Goal: Task Accomplishment & Management: Manage account settings

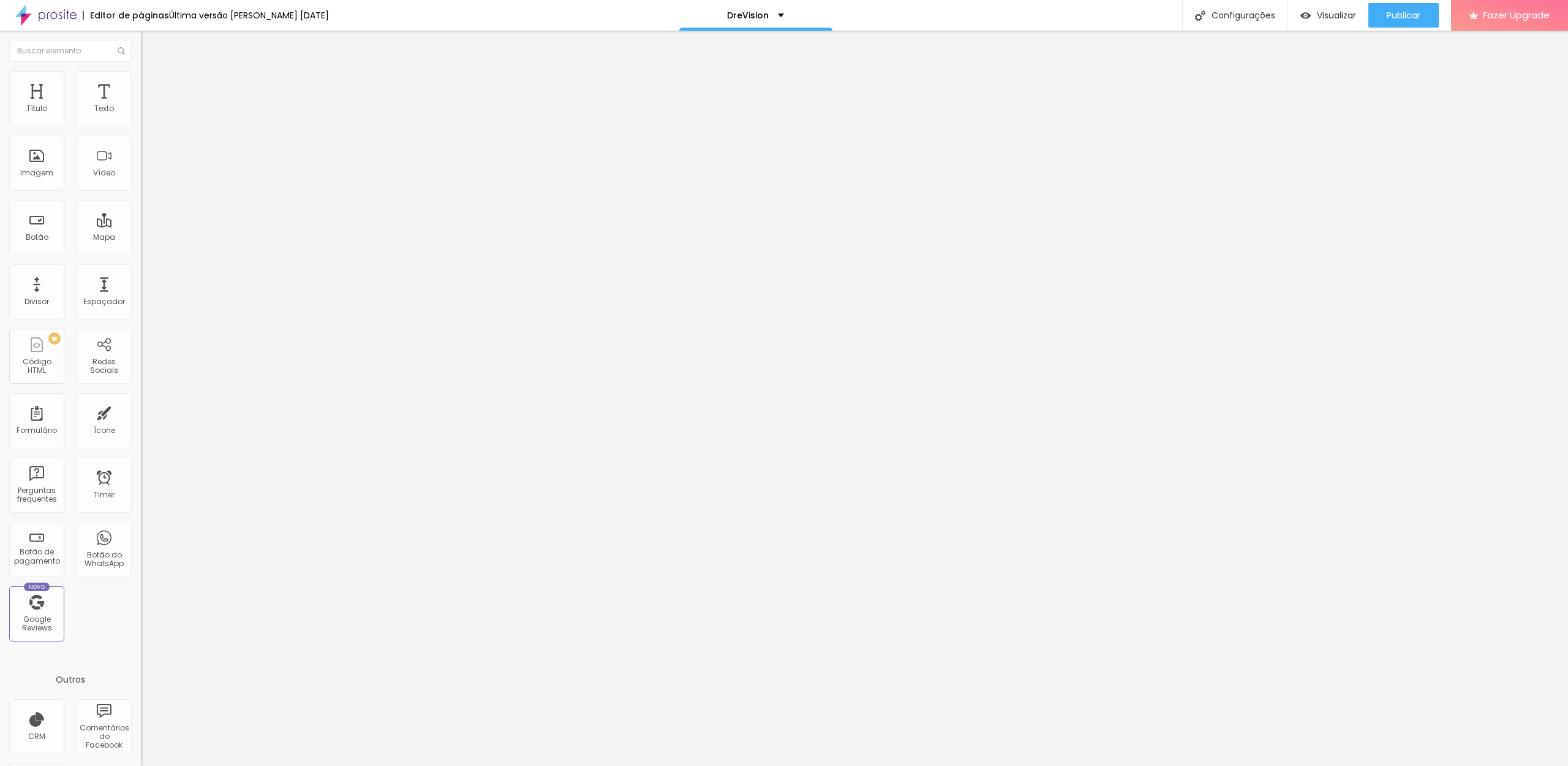
click at [141, 78] on li "Avançado" at bounding box center [210, 77] width 141 height 13
click at [141, 71] on li "Estilo" at bounding box center [210, 65] width 141 height 13
click at [150, 45] on img "button" at bounding box center [155, 45] width 10 height 10
click at [145, 180] on icon "button" at bounding box center [149, 177] width 8 height 8
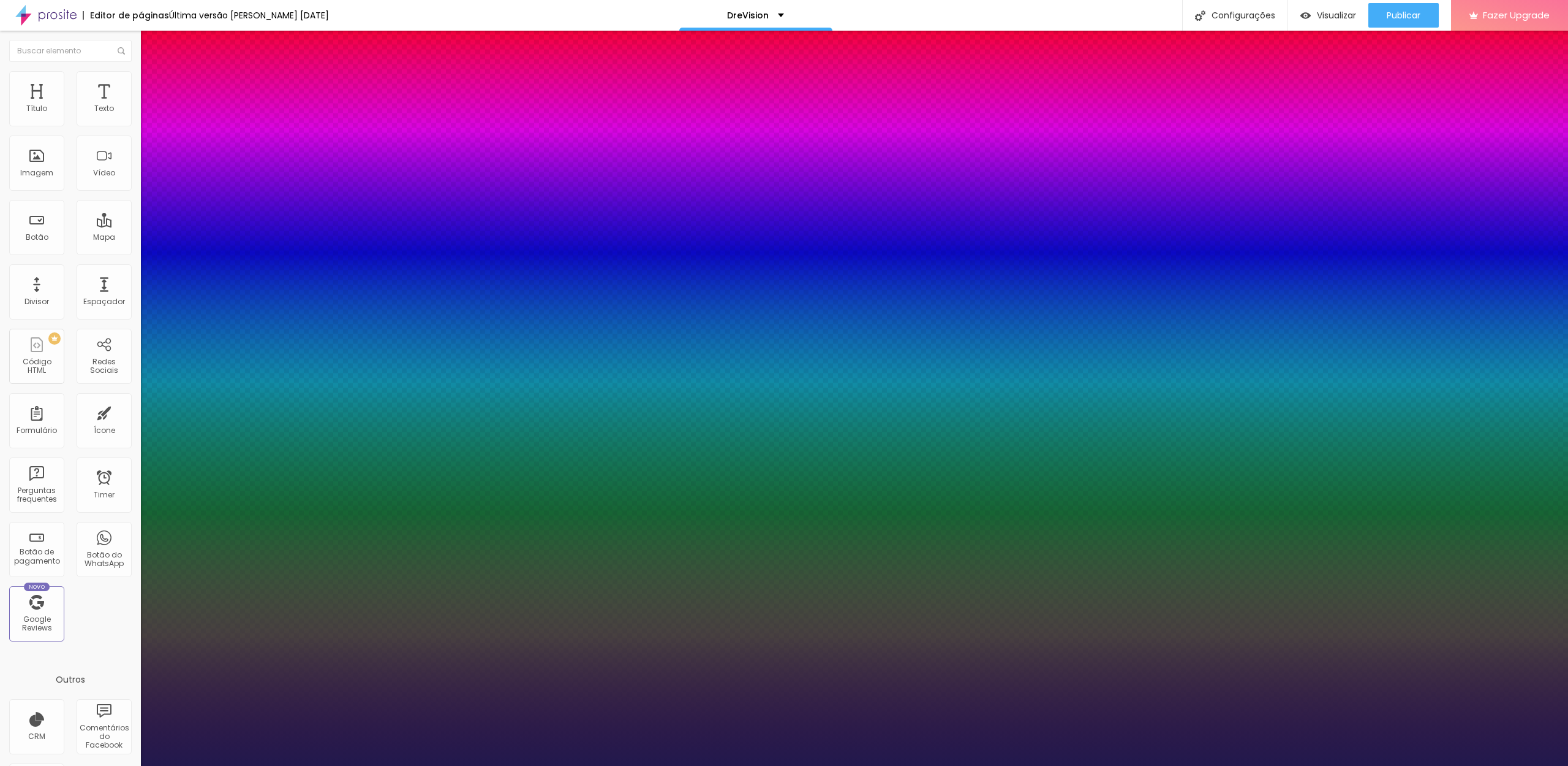
type input "1"
click at [615, 765] on div at bounding box center [784, 766] width 1568 height 0
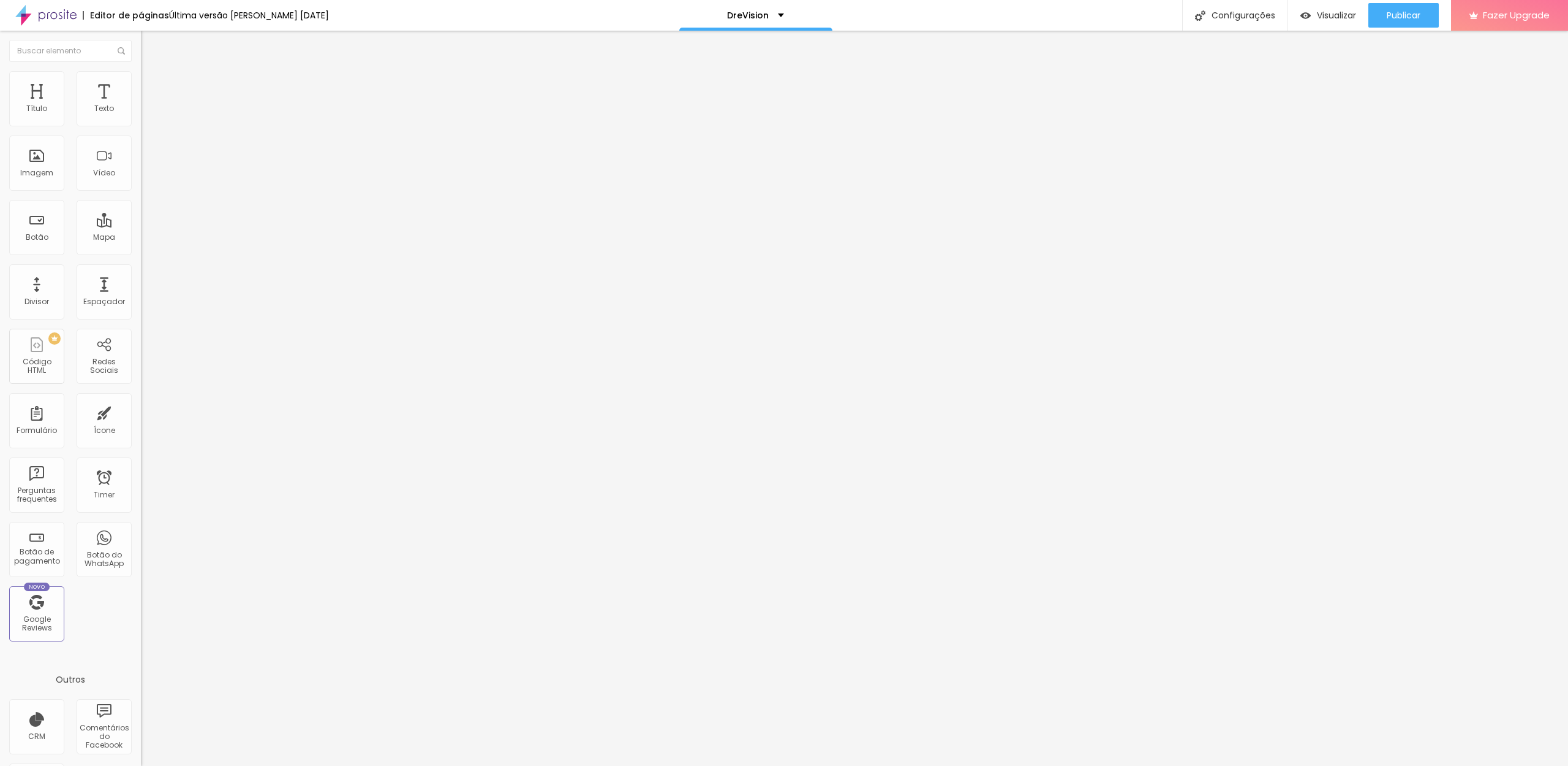
click at [141, 80] on ul "Estilo Avançado" at bounding box center [210, 71] width 141 height 24
click at [141, 78] on img at bounding box center [145, 76] width 11 height 11
click at [152, 73] on span "Estilo" at bounding box center [162, 67] width 19 height 11
click at [145, 180] on icon "button" at bounding box center [149, 177] width 8 height 8
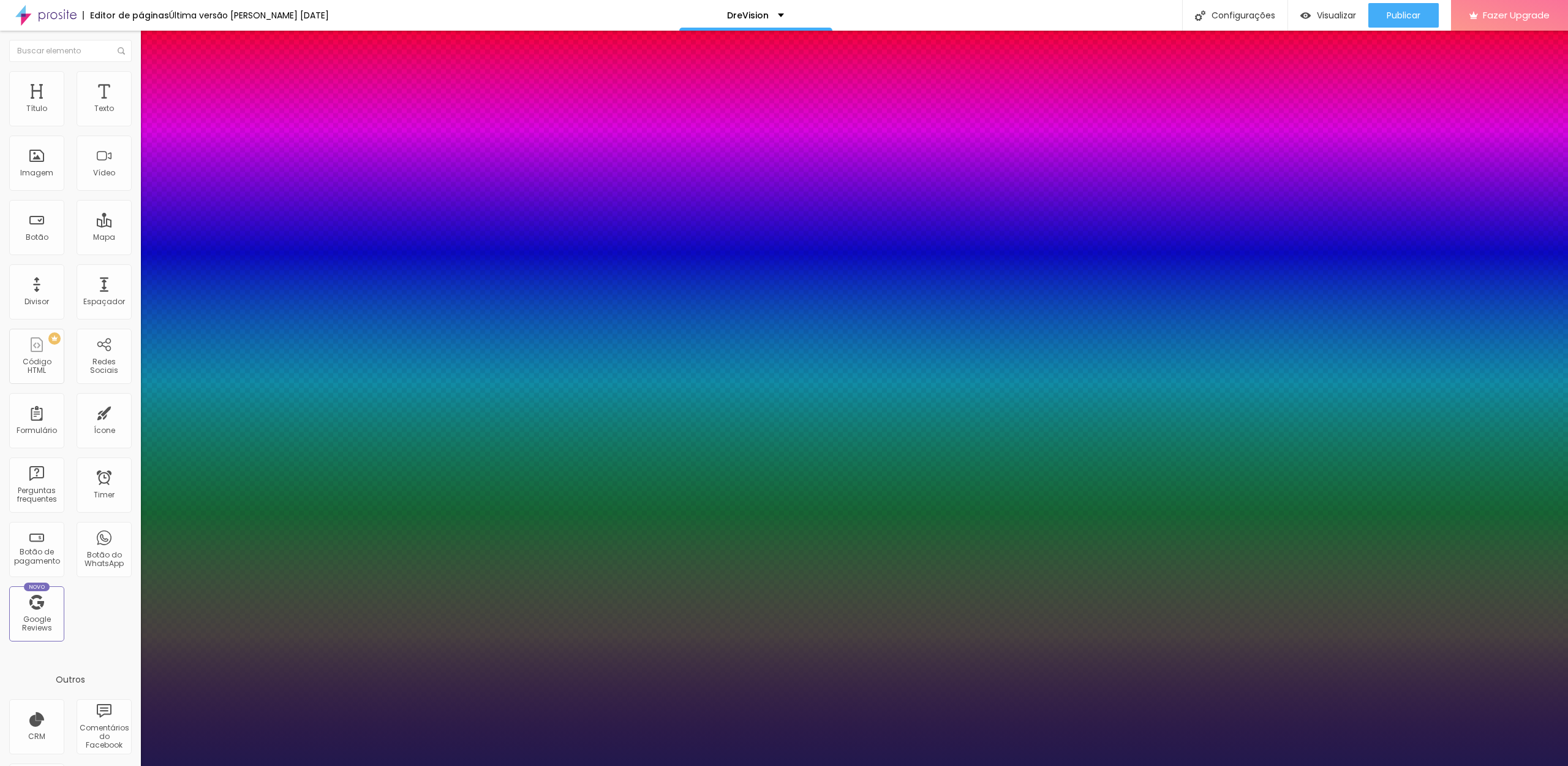
type input "1"
click at [338, 765] on div at bounding box center [784, 766] width 1568 height 0
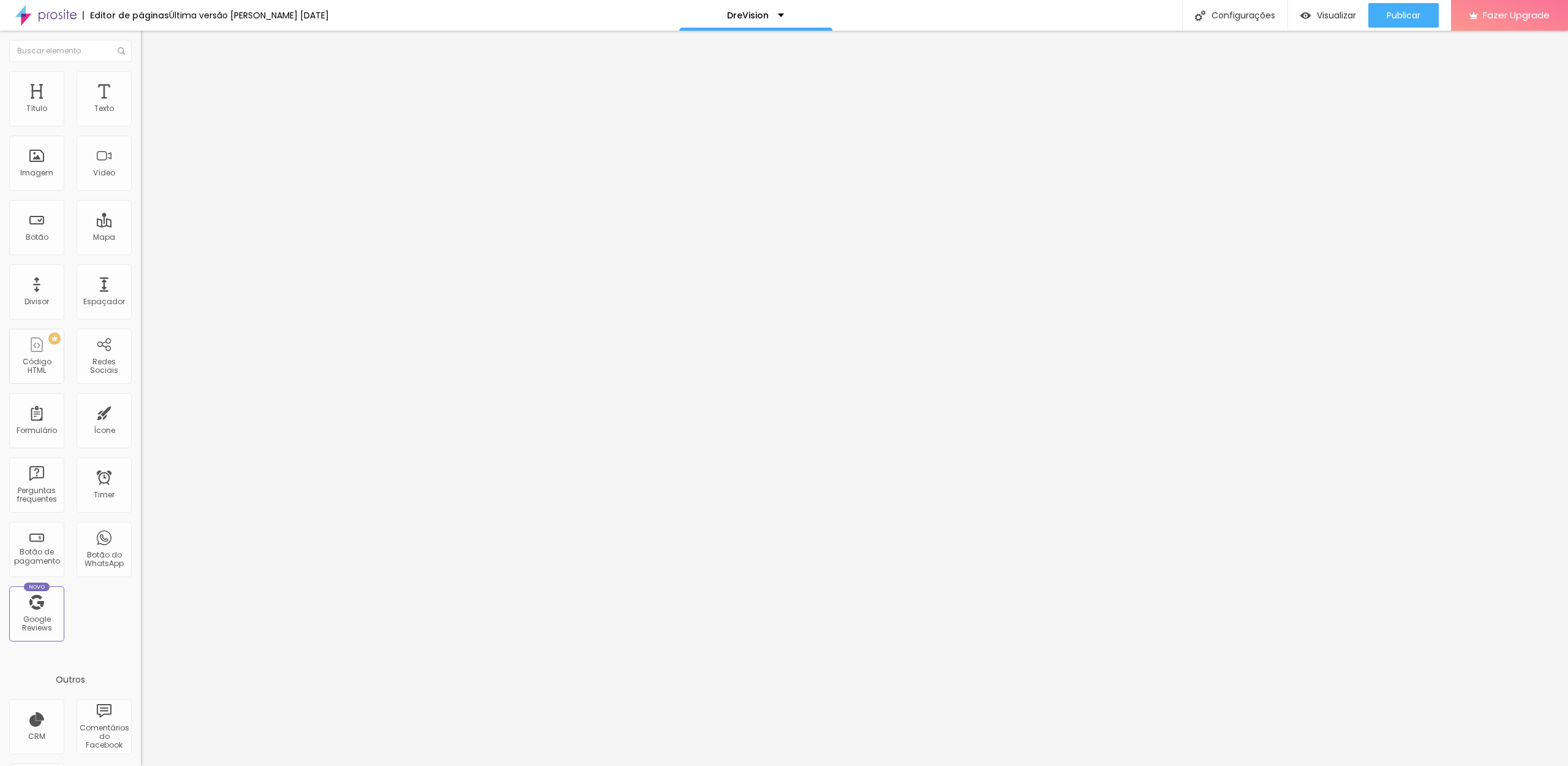
click at [152, 84] on span "Avançado" at bounding box center [172, 79] width 41 height 11
click at [141, 68] on img at bounding box center [145, 64] width 11 height 11
click at [141, 75] on img at bounding box center [145, 76] width 11 height 11
click at [141, 71] on li "Estilo" at bounding box center [210, 65] width 141 height 13
click at [777, 17] on div "DreVision" at bounding box center [755, 15] width 57 height 9
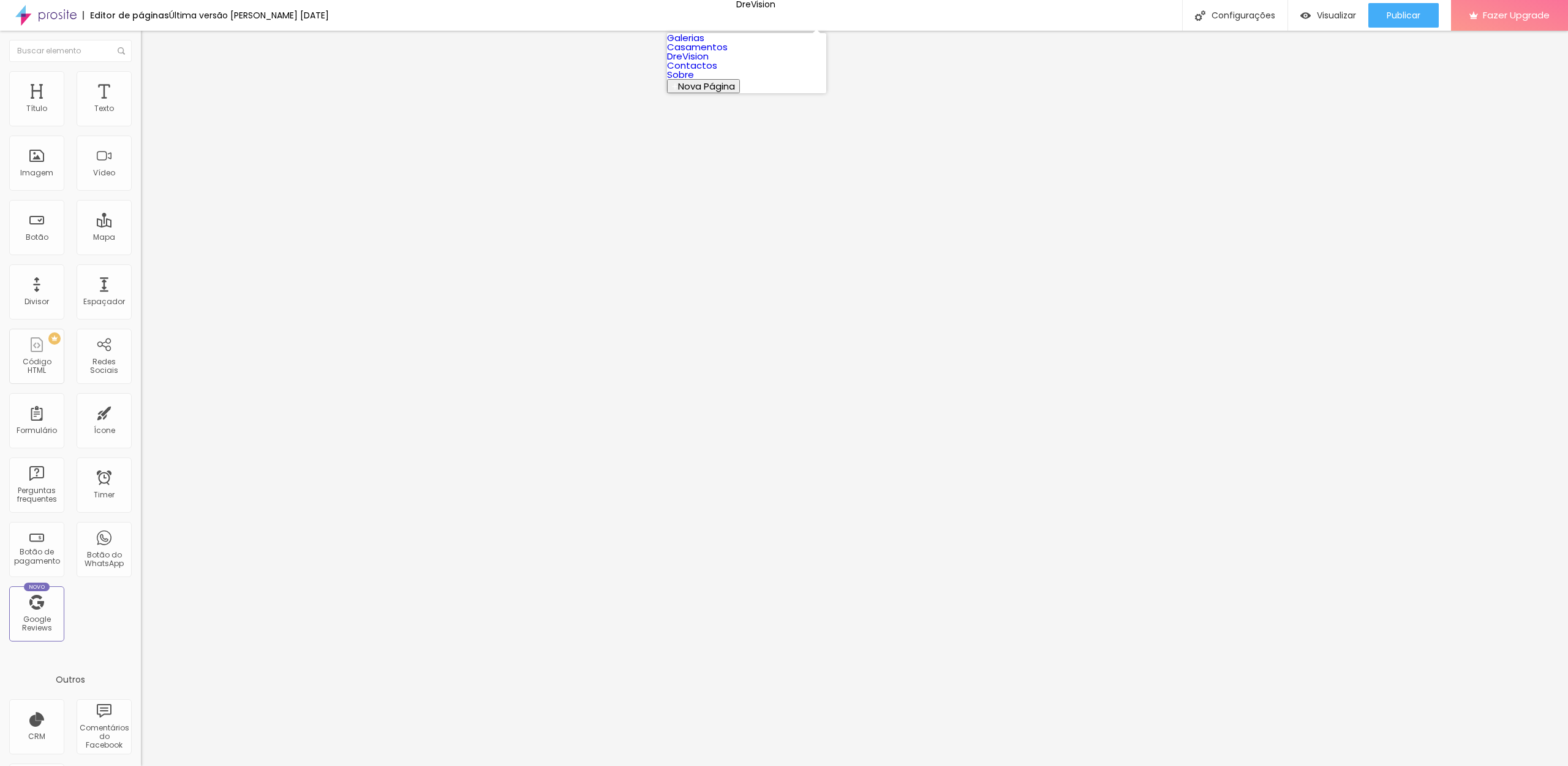
drag, startPoint x: 777, startPoint y: 17, endPoint x: 940, endPoint y: 18, distance: 163.0
click at [775, 9] on div "DreVision" at bounding box center [756, 4] width 39 height 9
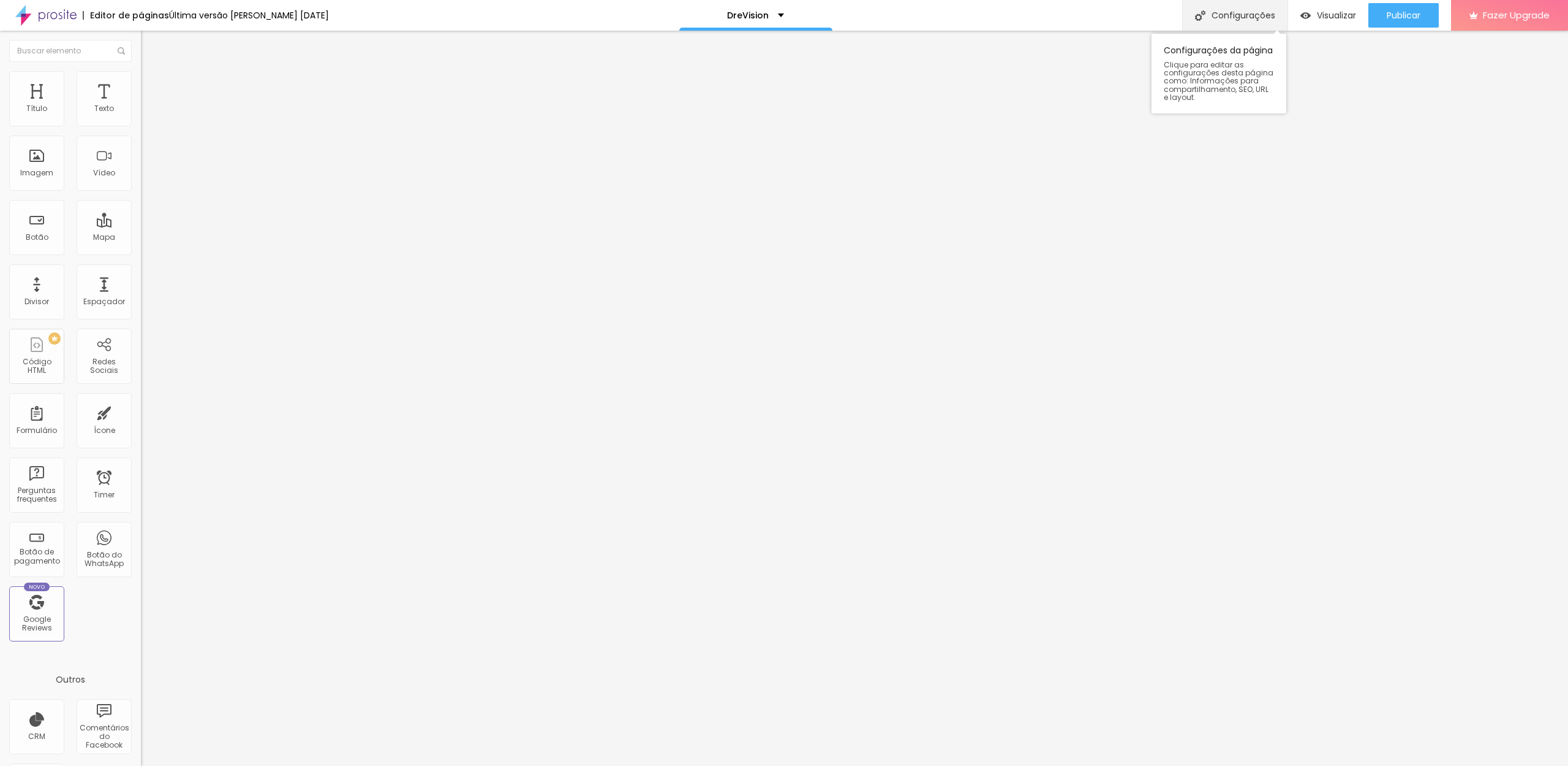
click at [1248, 13] on div "Configurações" at bounding box center [1235, 16] width 106 height 31
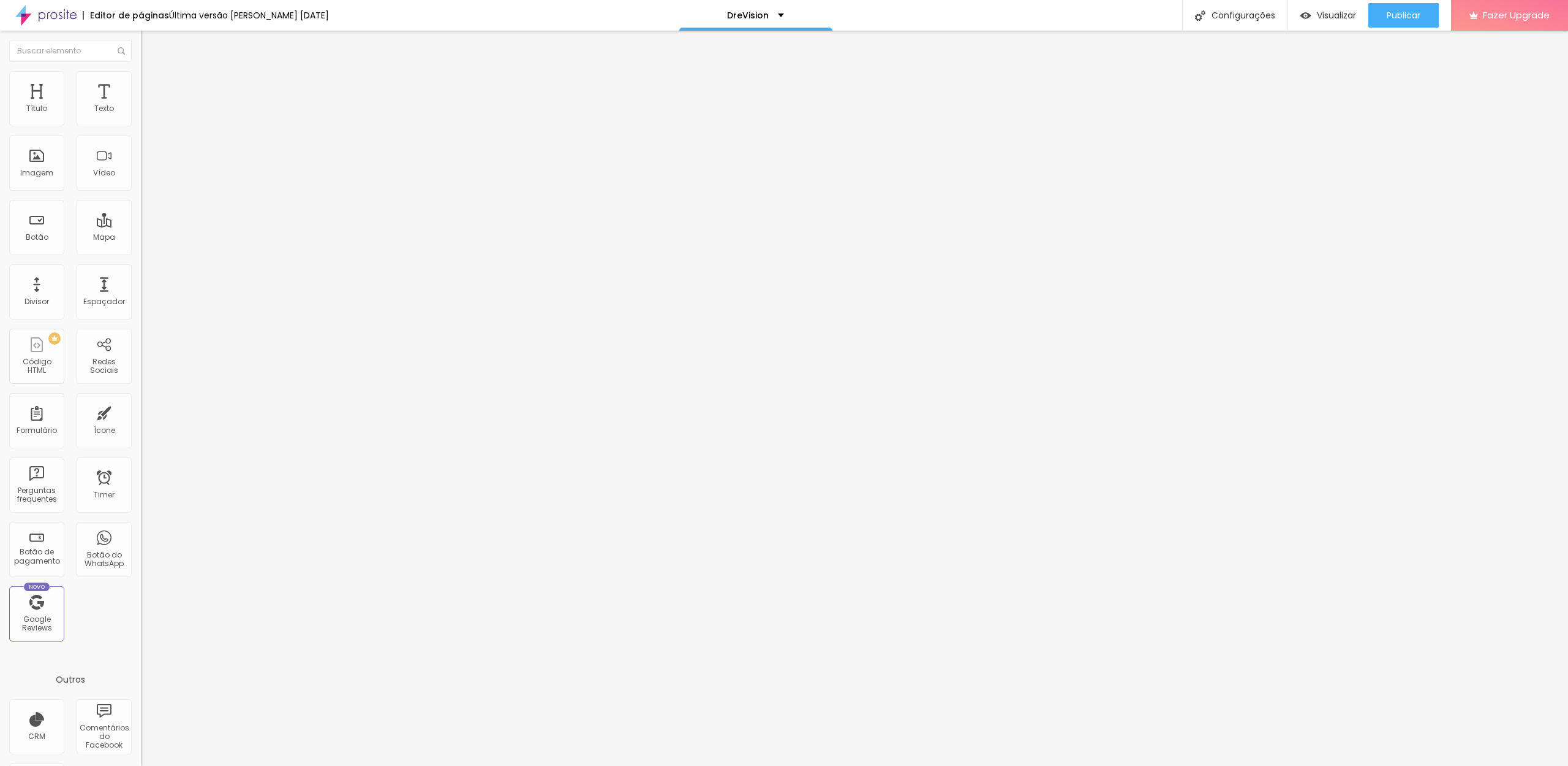
click at [1005, 765] on div at bounding box center [784, 778] width 1568 height 11
click at [787, 22] on div "DreVision" at bounding box center [756, 16] width 153 height 31
click at [728, 53] on link "Casamentos" at bounding box center [697, 47] width 61 height 13
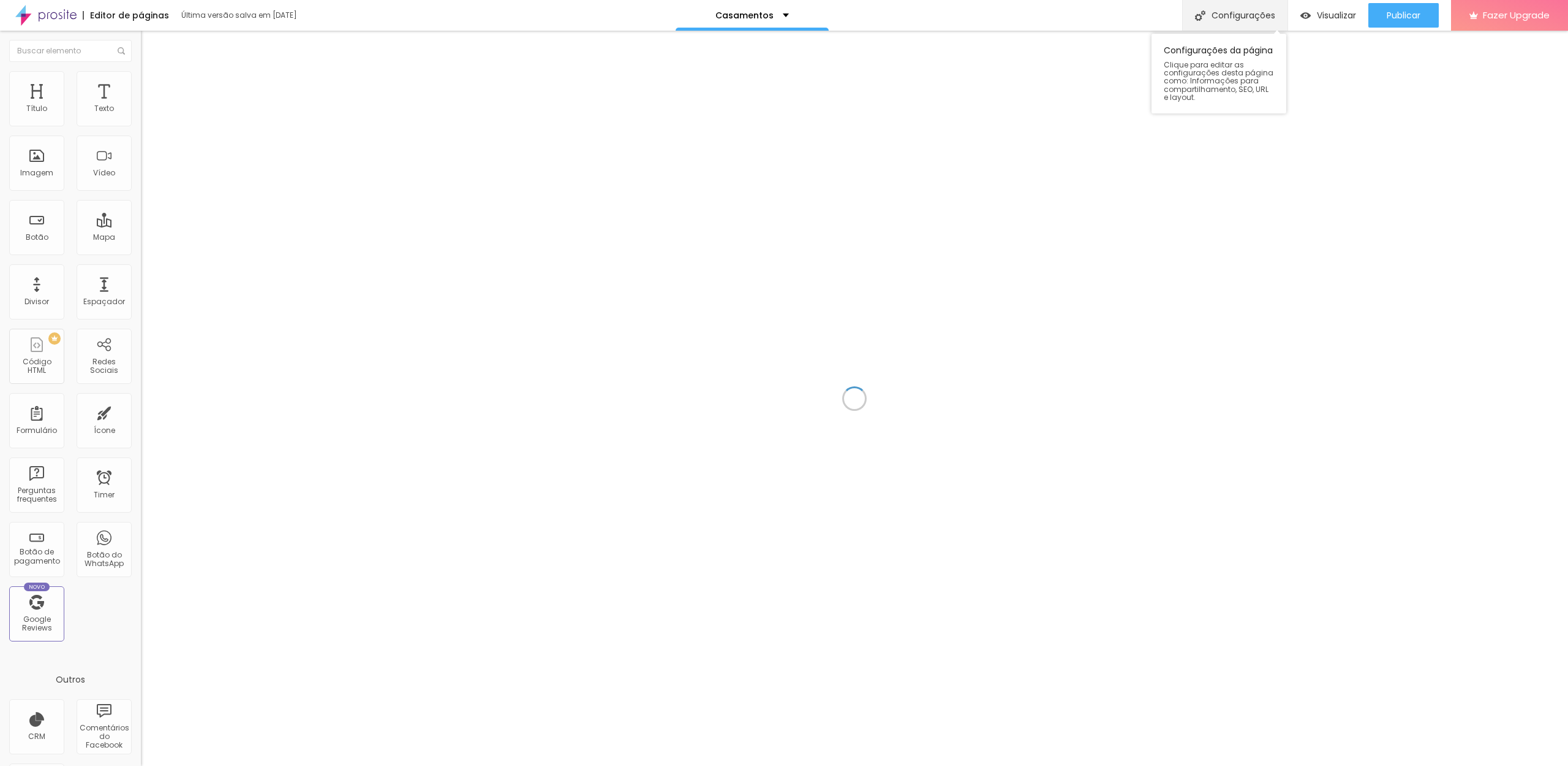
click at [1188, 23] on div "Configurações" at bounding box center [1235, 16] width 106 height 31
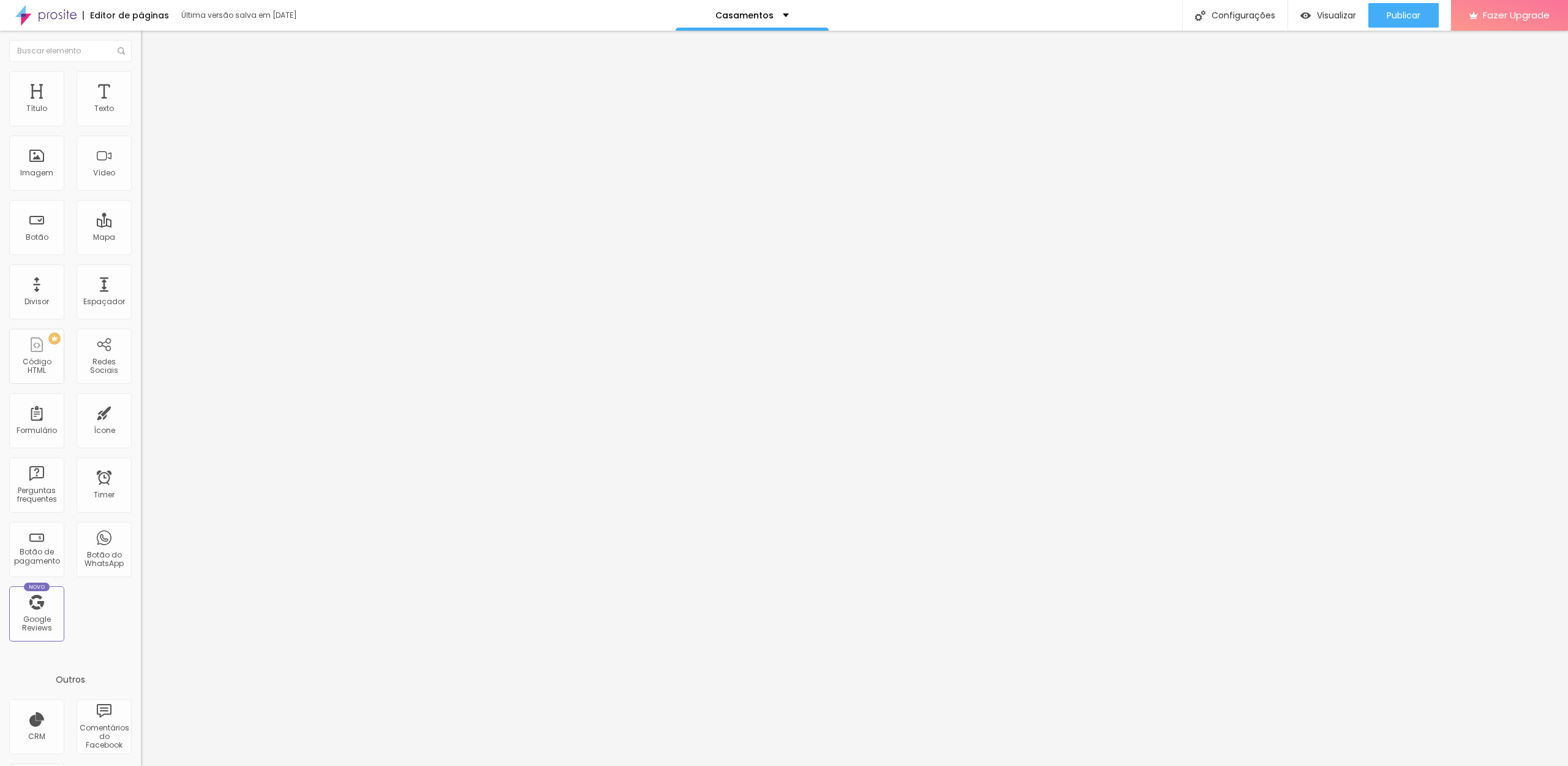
drag, startPoint x: 590, startPoint y: 289, endPoint x: 587, endPoint y: 278, distance: 11.4
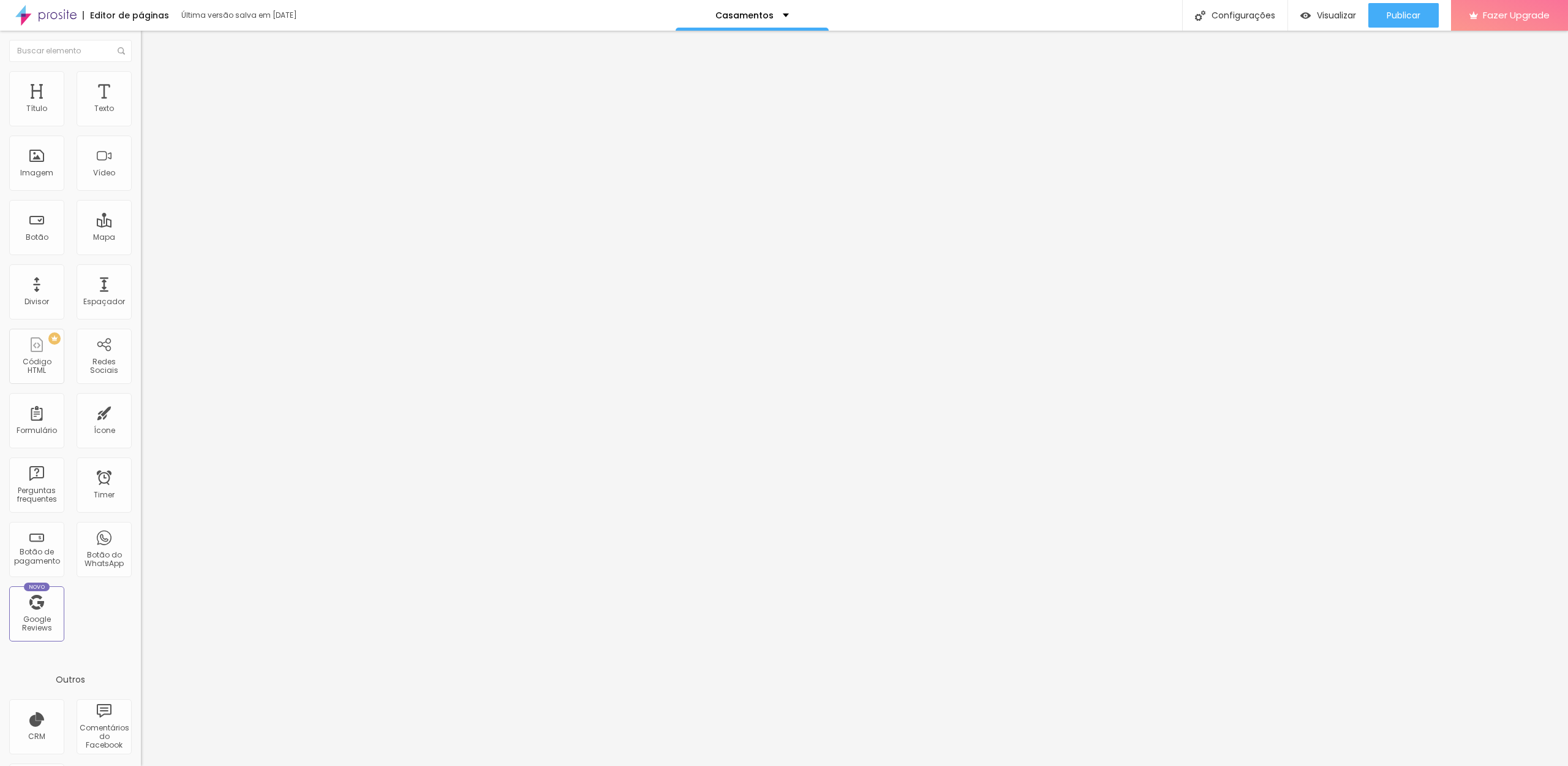
click at [1006, 765] on div at bounding box center [784, 778] width 1568 height 11
click at [772, 21] on div "Casamentos" at bounding box center [752, 16] width 153 height 31
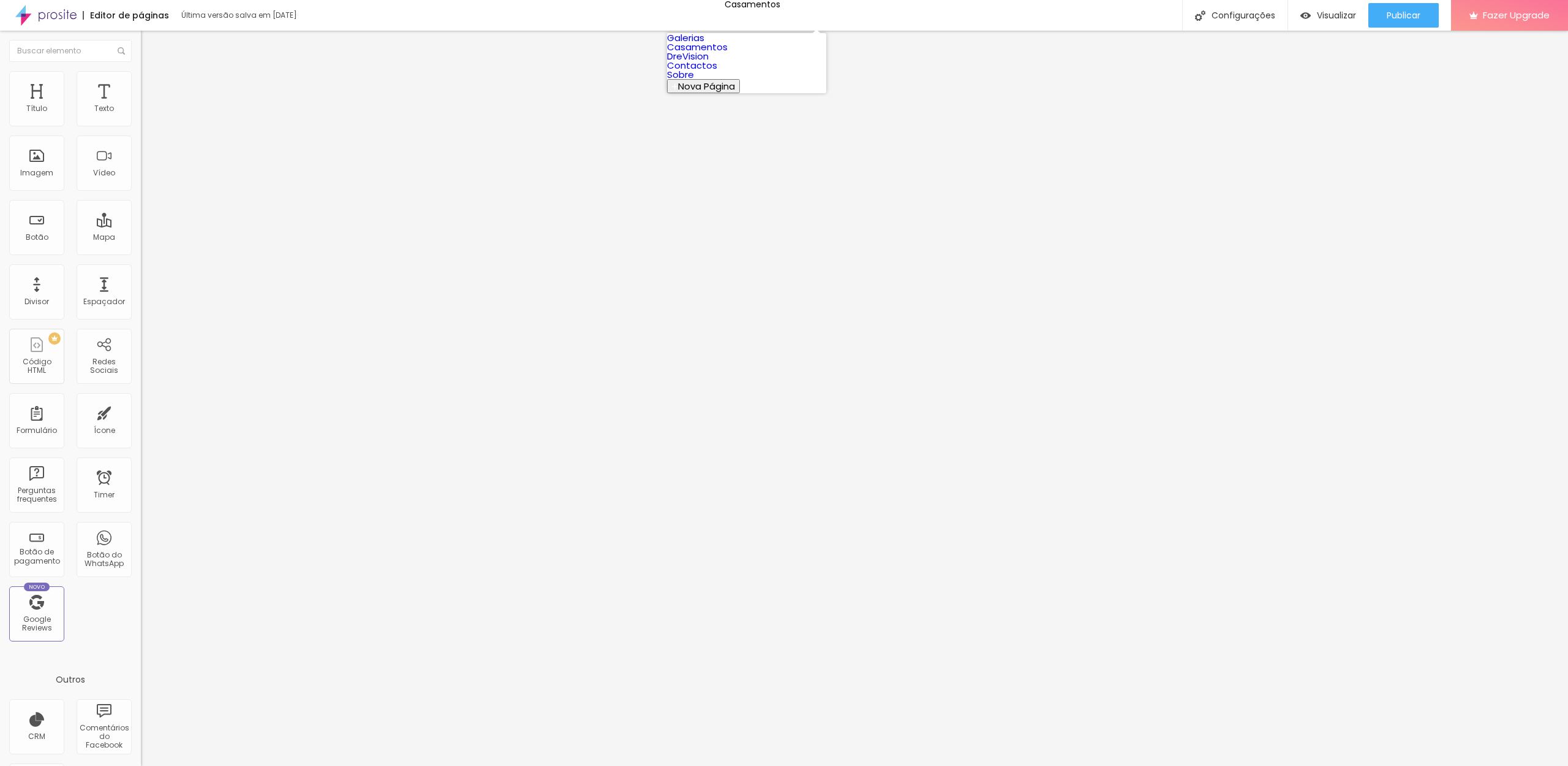
click at [708, 62] on link "DreVision" at bounding box center [687, 55] width 42 height 13
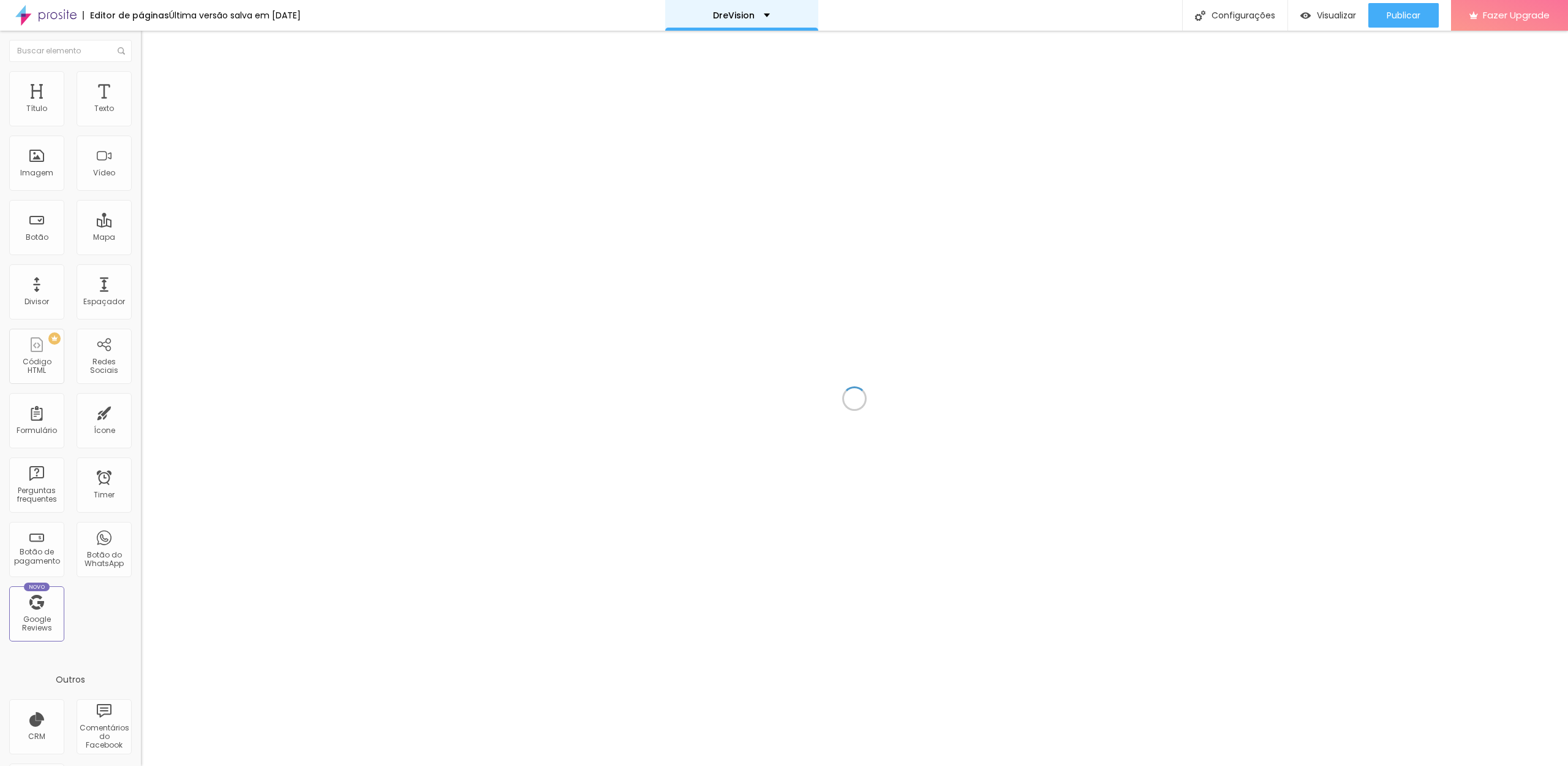
click at [697, 8] on div "DreVision" at bounding box center [741, 16] width 153 height 31
click at [705, 45] on link "Galerias" at bounding box center [685, 37] width 38 height 13
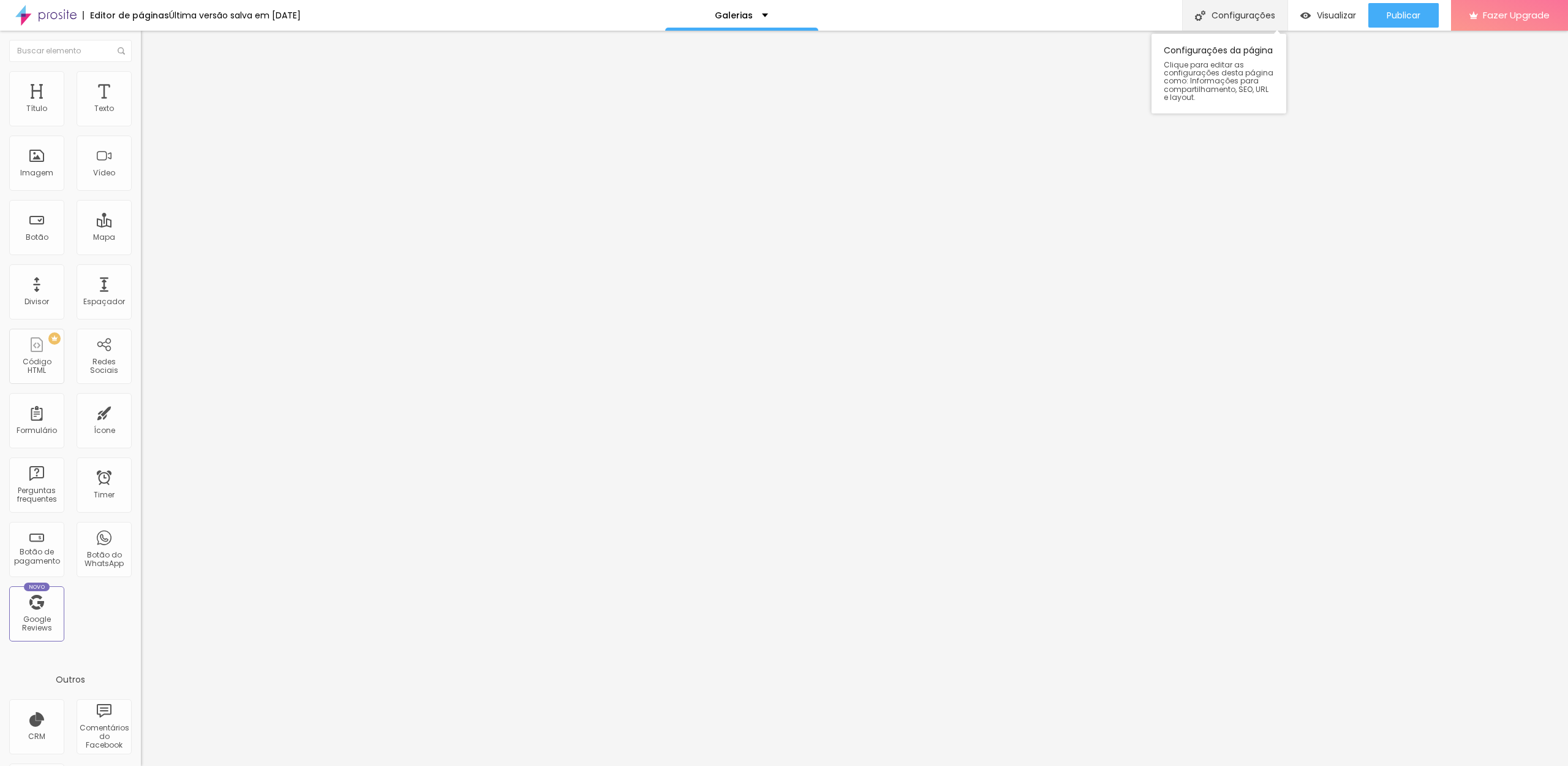
click at [1228, 22] on div "Configurações" at bounding box center [1235, 16] width 106 height 31
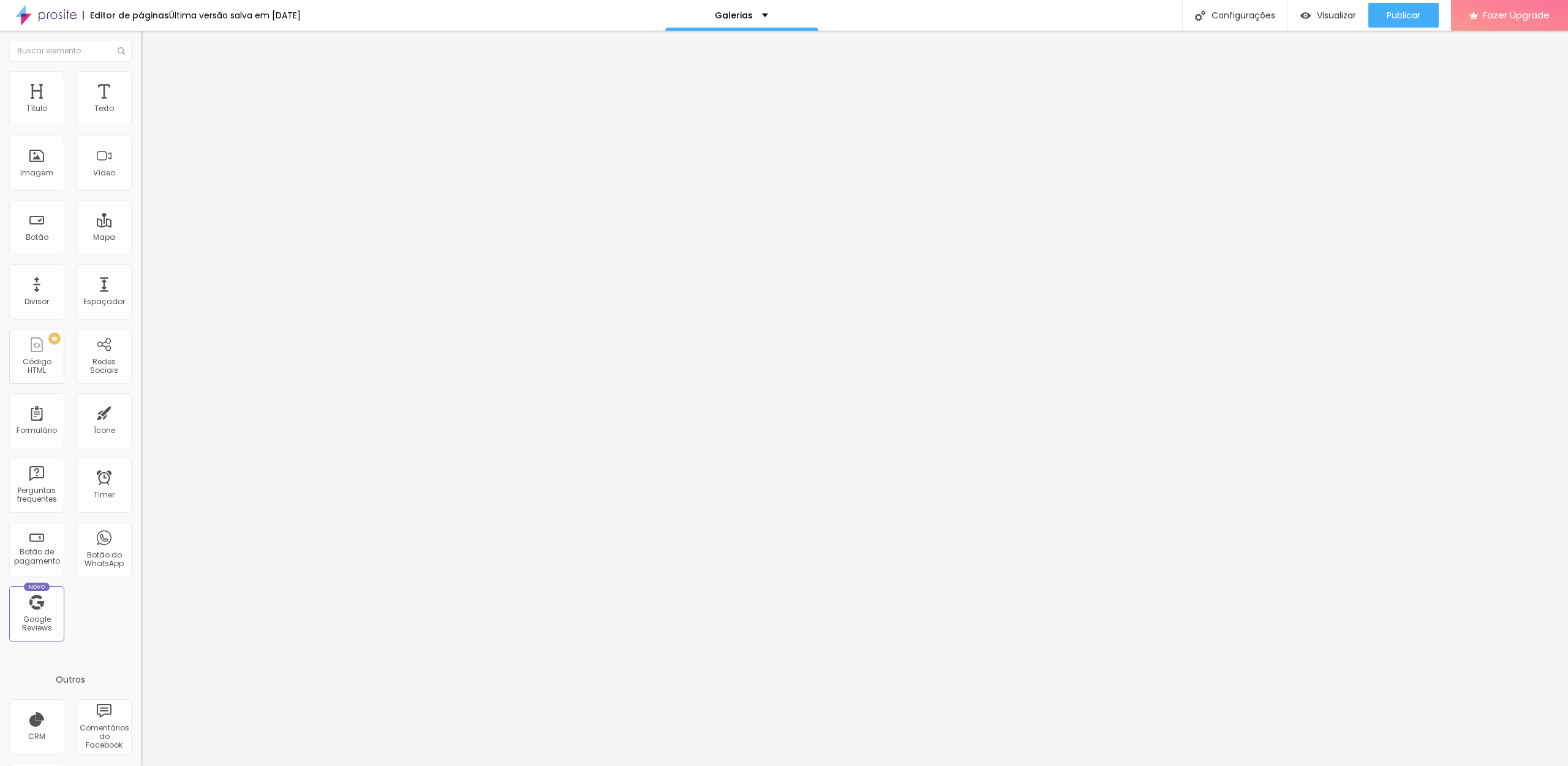
click at [1009, 765] on div at bounding box center [784, 778] width 1568 height 11
click at [1221, 22] on div "Configurações" at bounding box center [1235, 16] width 106 height 31
click at [1014, 765] on div at bounding box center [784, 778] width 1568 height 11
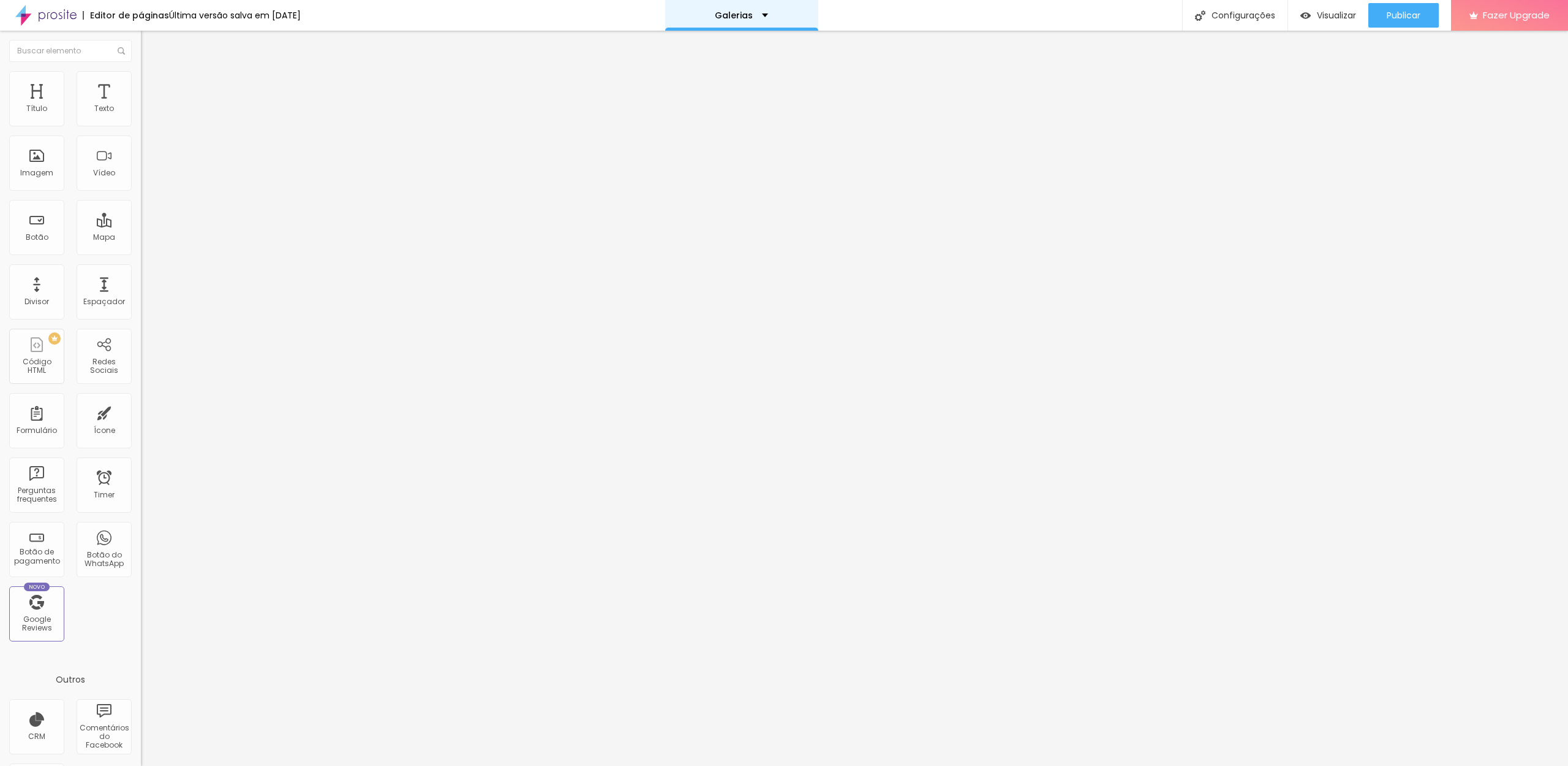
click at [766, 20] on div "Galerias" at bounding box center [741, 16] width 153 height 31
click at [717, 72] on link "Contactos" at bounding box center [692, 65] width 50 height 13
click at [1191, 26] on div "Configurações" at bounding box center [1235, 16] width 106 height 31
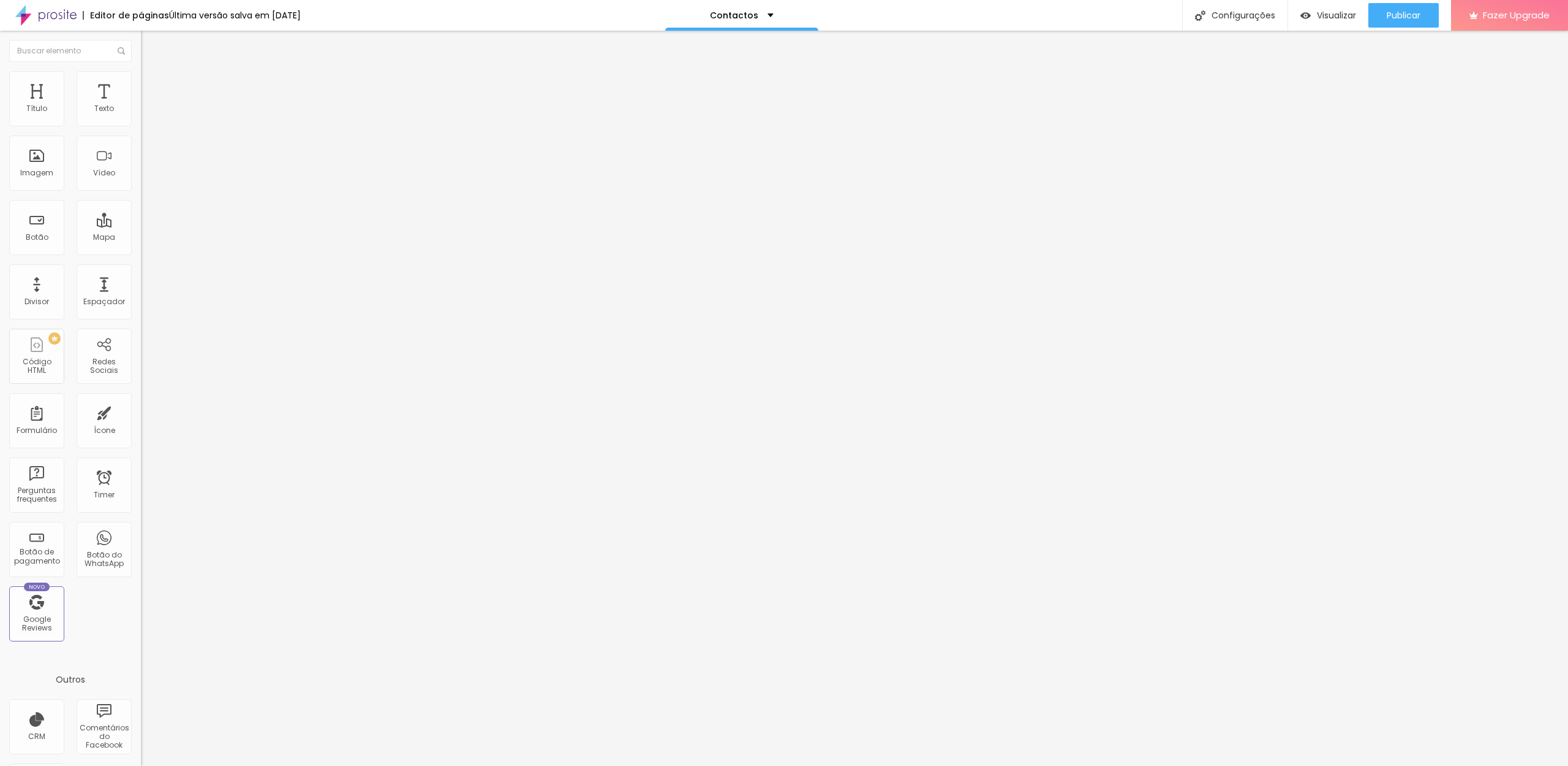
drag, startPoint x: 1421, startPoint y: 697, endPoint x: 1430, endPoint y: 697, distance: 9.0
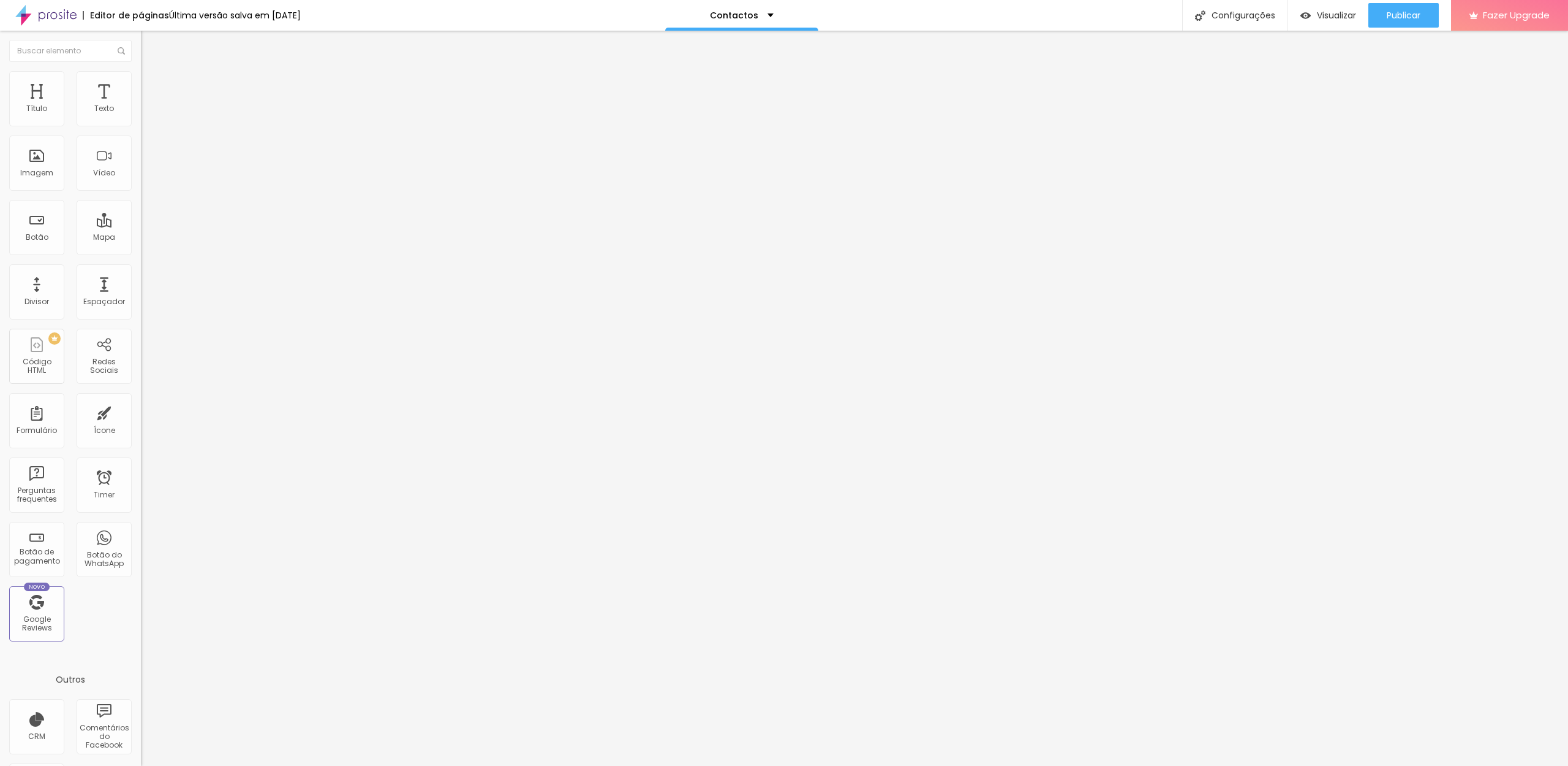
click at [1007, 765] on div at bounding box center [784, 778] width 1568 height 11
click at [758, 15] on p "Contactos" at bounding box center [735, 15] width 48 height 9
click at [694, 80] on link "Sobre" at bounding box center [680, 74] width 27 height 13
click at [1229, 22] on div "Configurações" at bounding box center [1235, 16] width 106 height 31
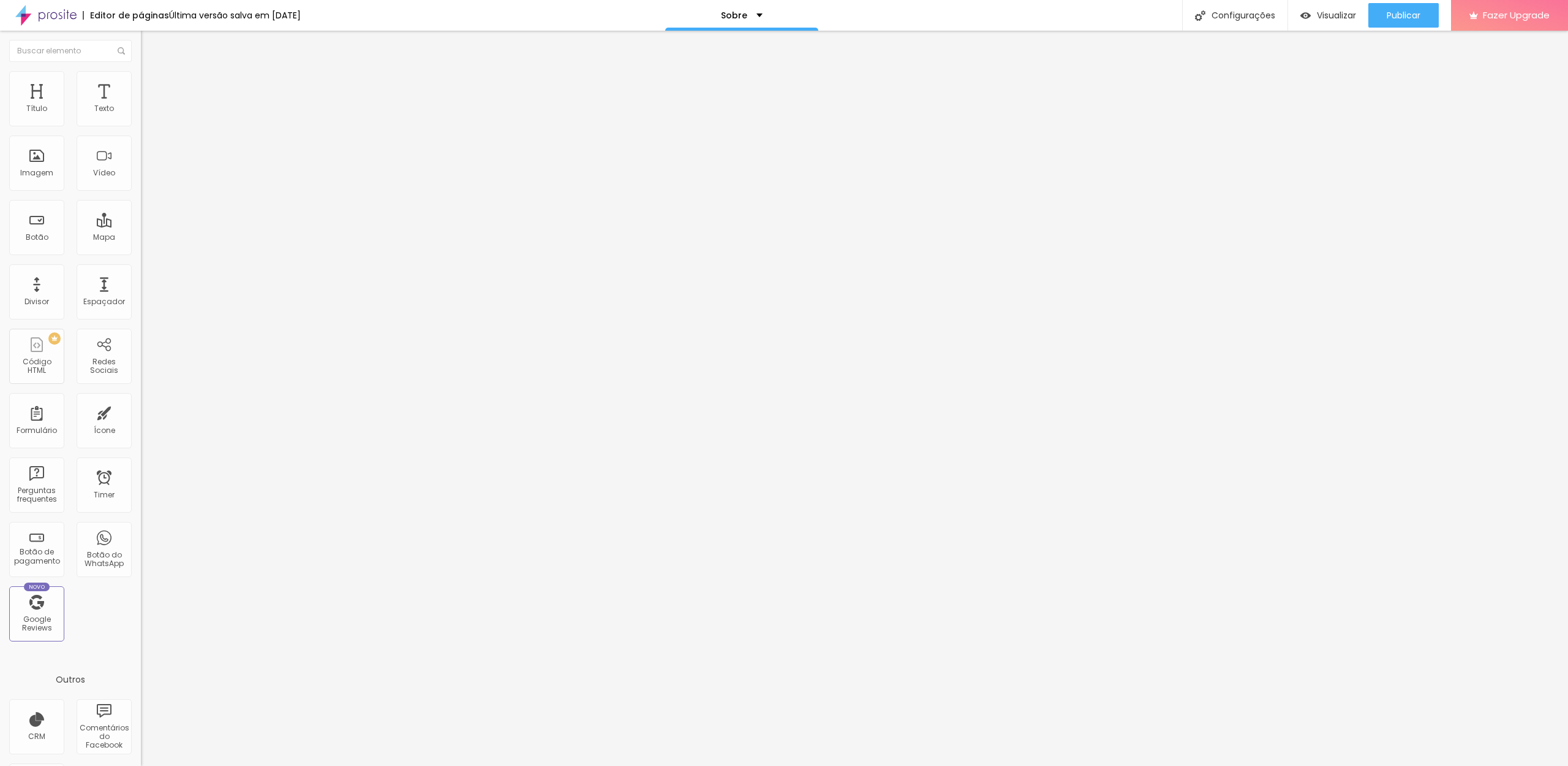
click at [1000, 765] on div at bounding box center [784, 778] width 1568 height 11
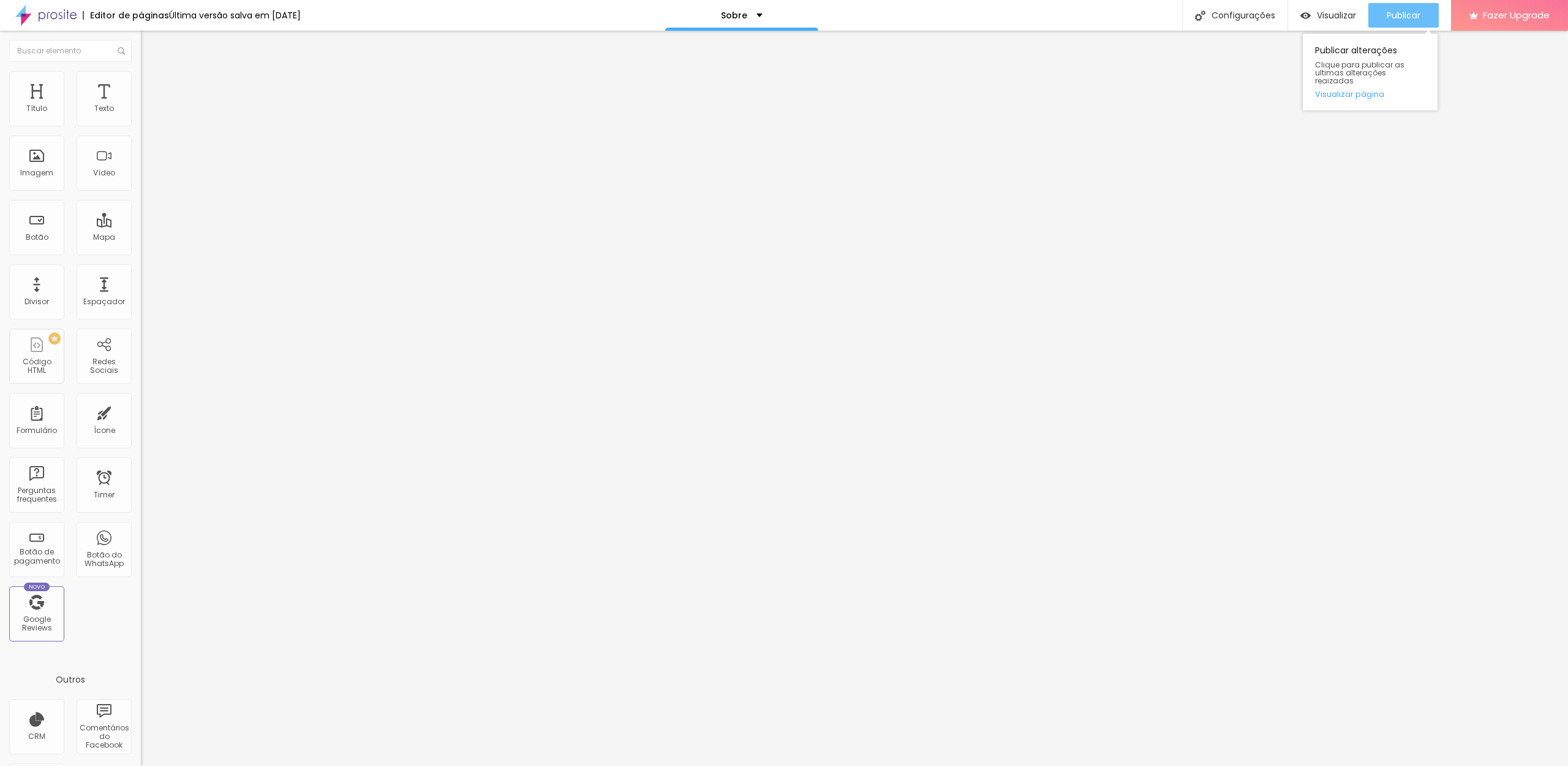
click at [1414, 21] on div "Publicar" at bounding box center [1403, 15] width 34 height 24
click at [725, 21] on div "Sobre" at bounding box center [737, 16] width 153 height 31
click at [705, 44] on link "Galerias" at bounding box center [685, 37] width 38 height 13
click at [141, 77] on img at bounding box center [145, 76] width 11 height 11
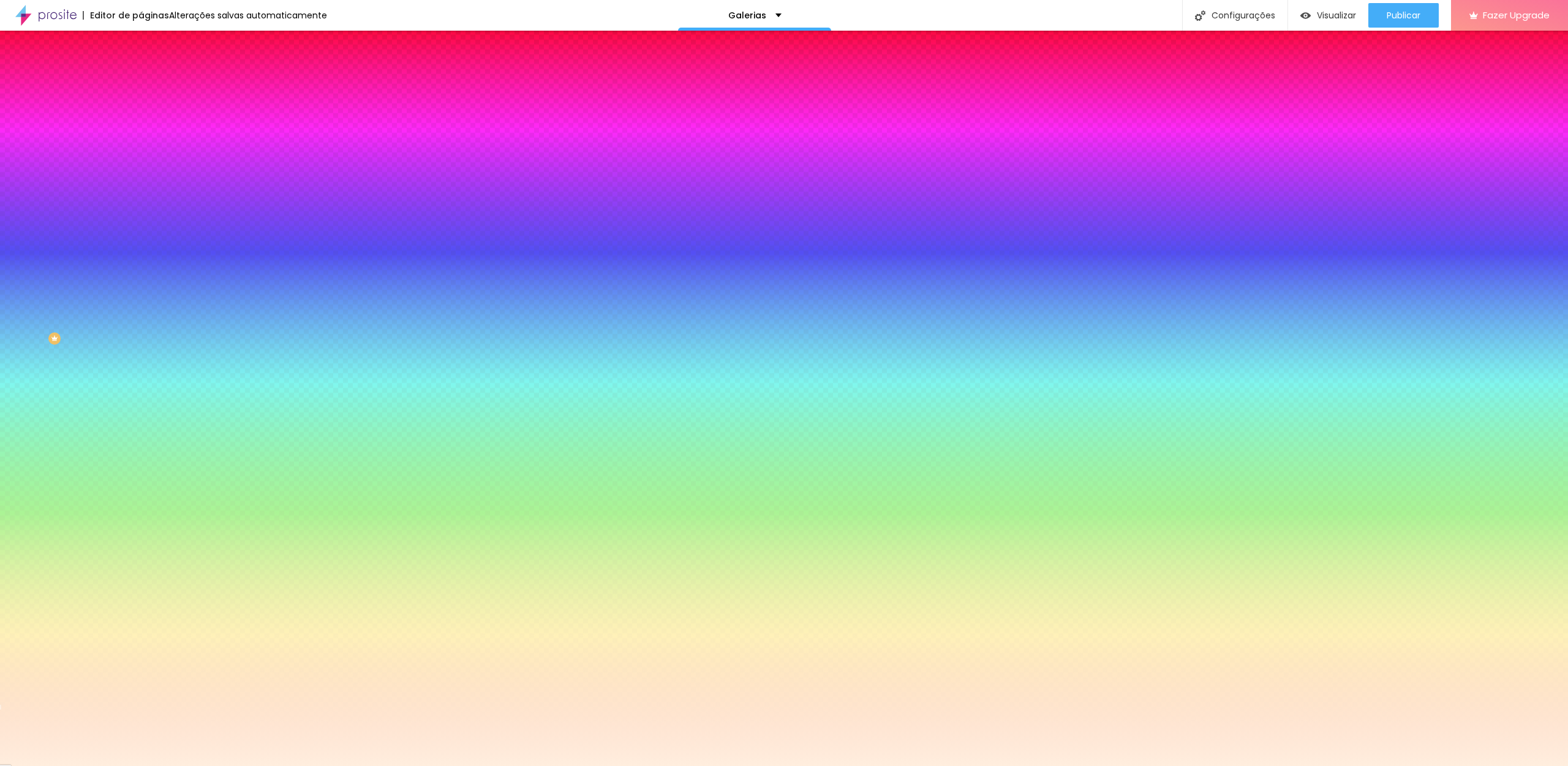
click at [141, 124] on input "#FFEEDE" at bounding box center [214, 123] width 147 height 13
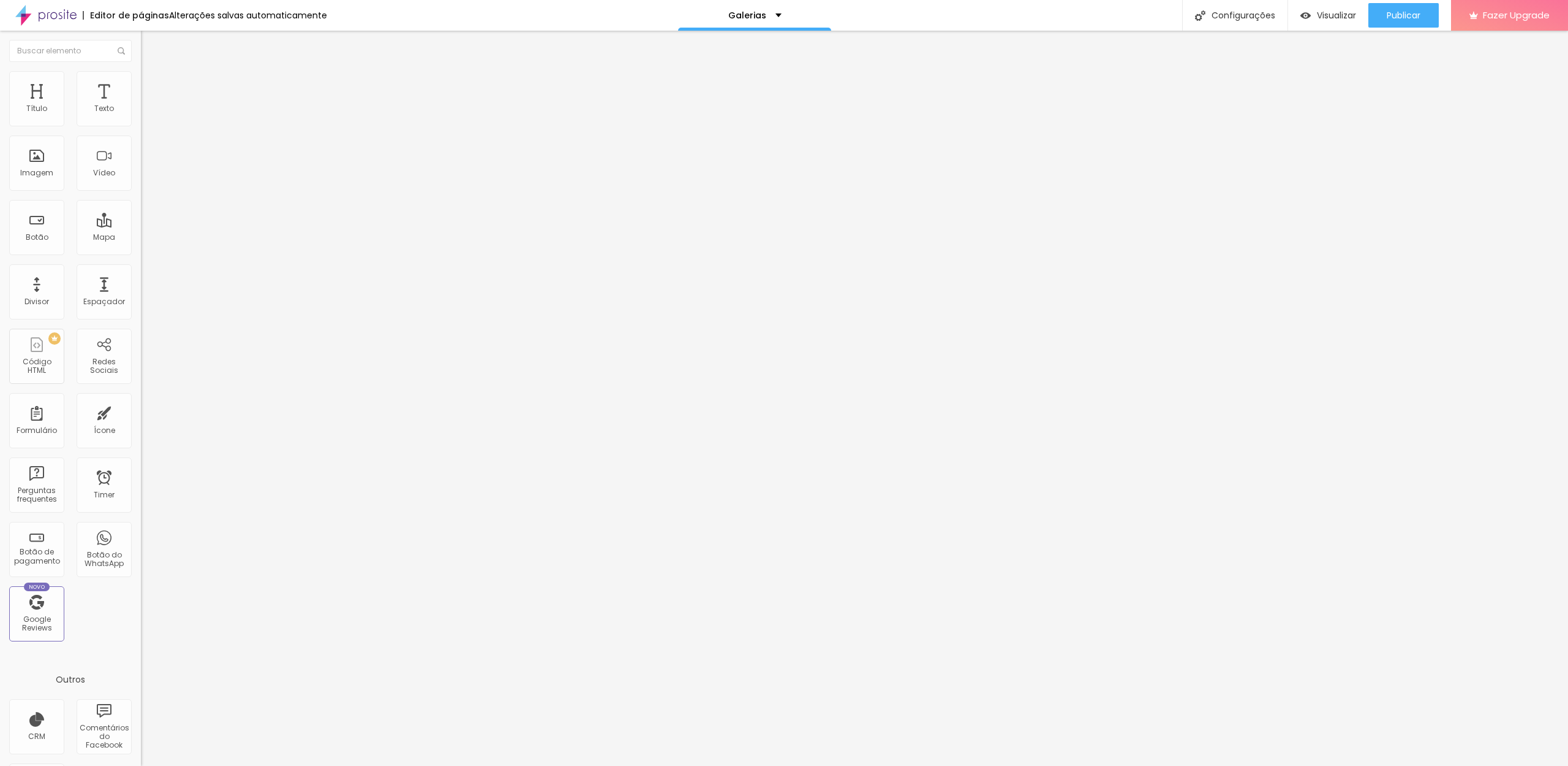
click at [141, 83] on li "Avançado" at bounding box center [210, 89] width 141 height 13
click at [152, 83] on span "Estilo" at bounding box center [162, 79] width 19 height 11
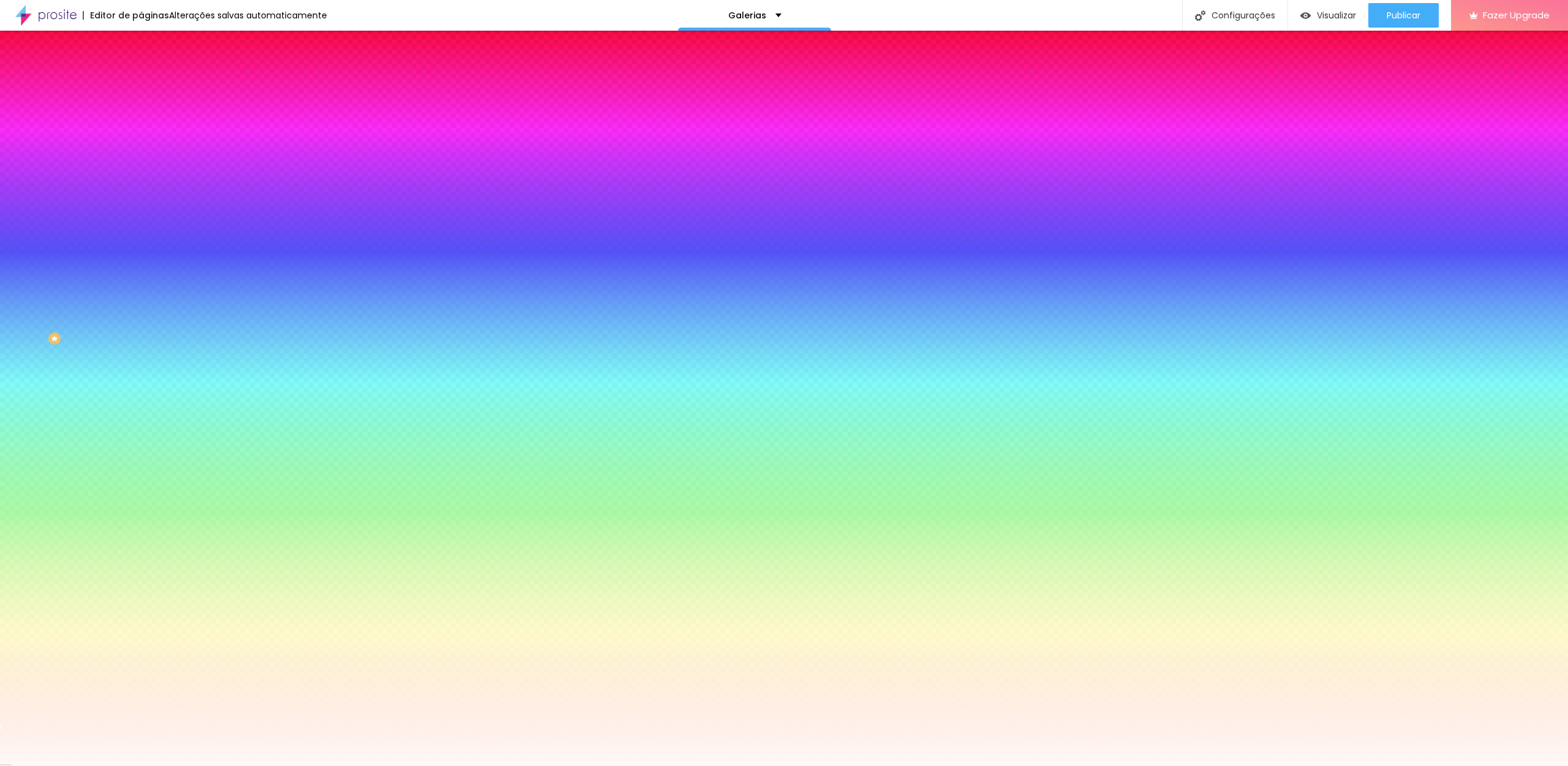
click at [141, 127] on input "#FFF9F6" at bounding box center [214, 123] width 147 height 13
paste input "EEDE"
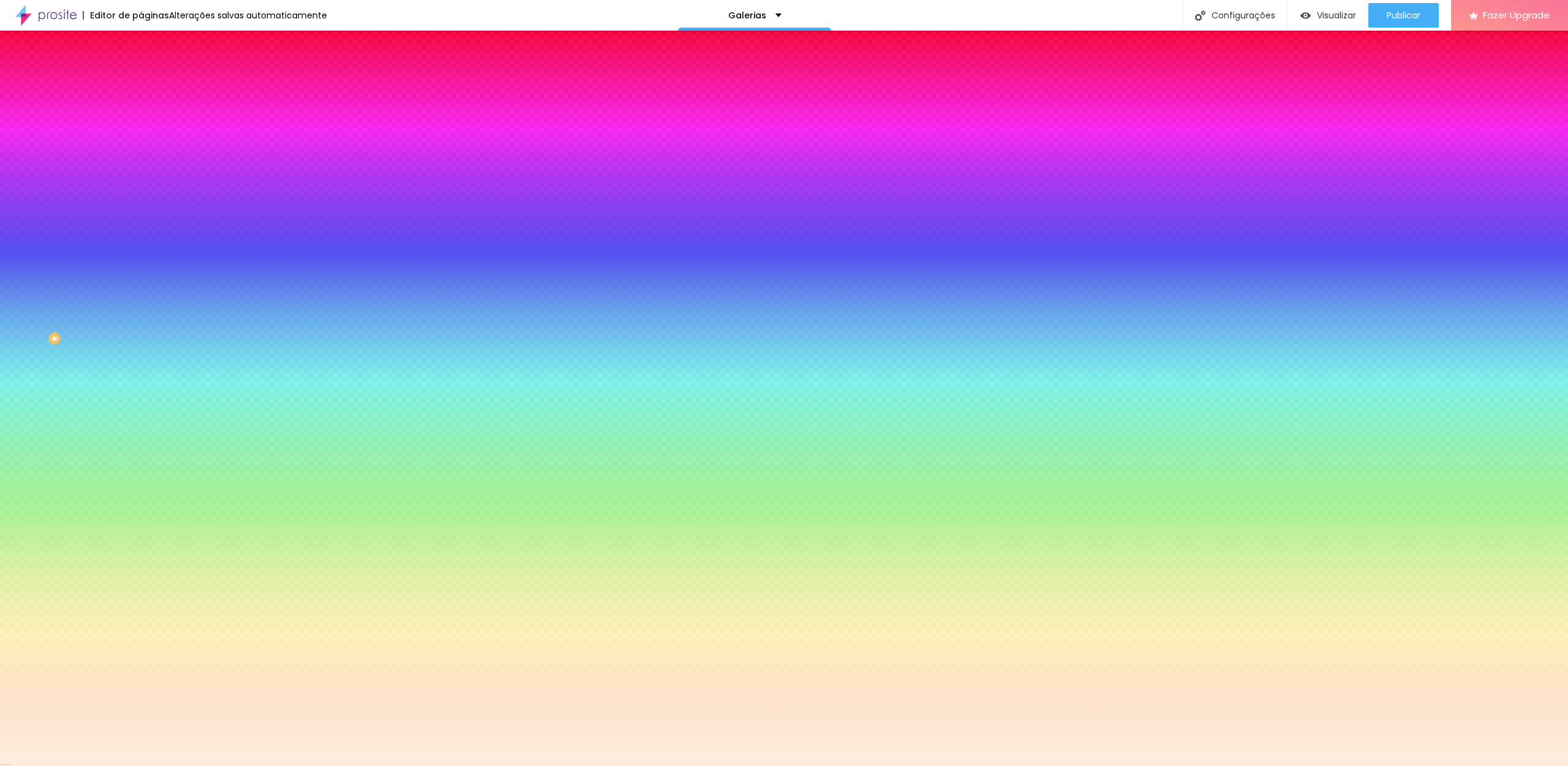
type input "#FFEEDE"
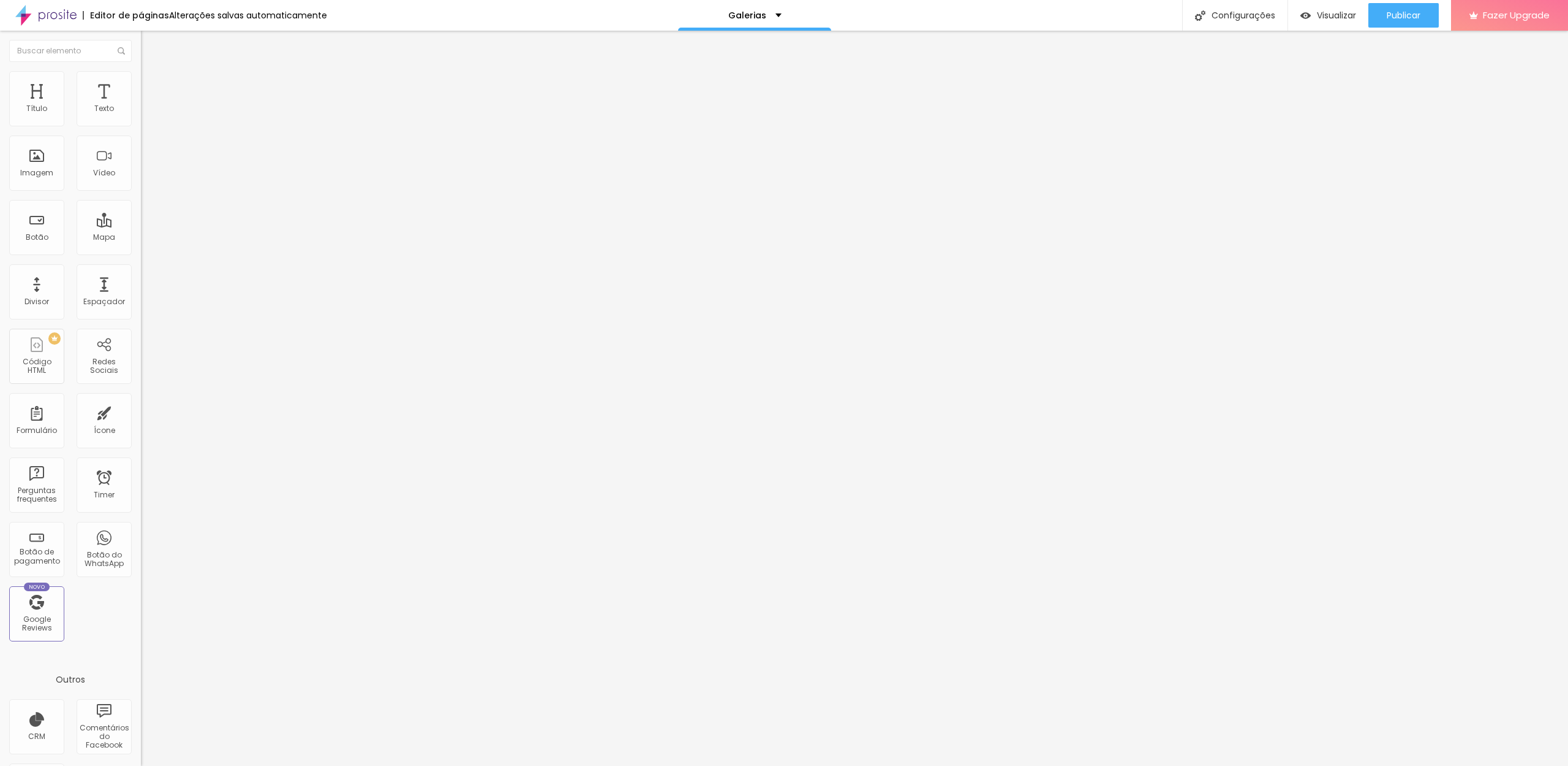
click at [141, 74] on li "Estilo" at bounding box center [210, 77] width 141 height 13
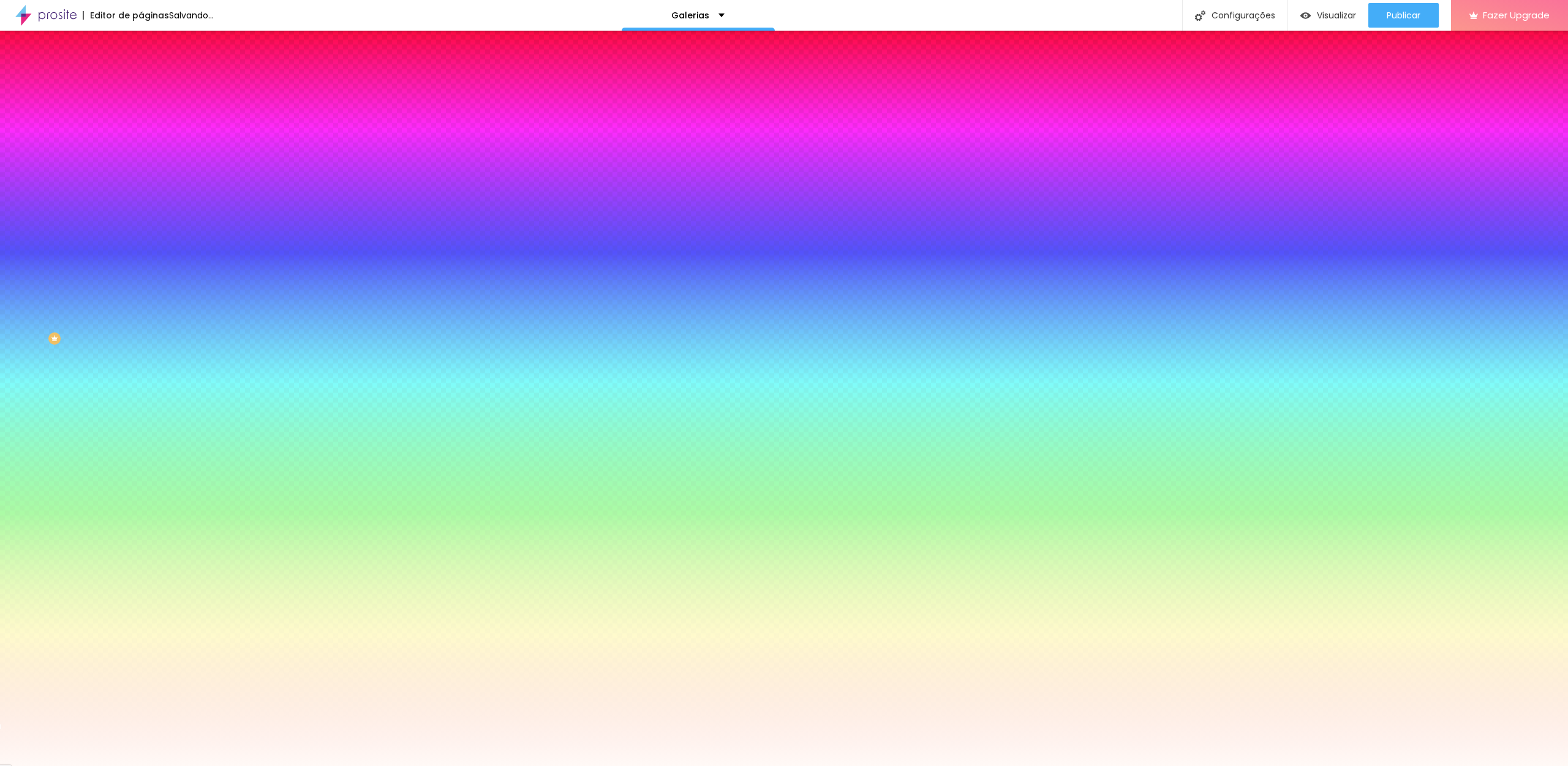
click at [141, 124] on input "#FFF9F6" at bounding box center [214, 123] width 147 height 13
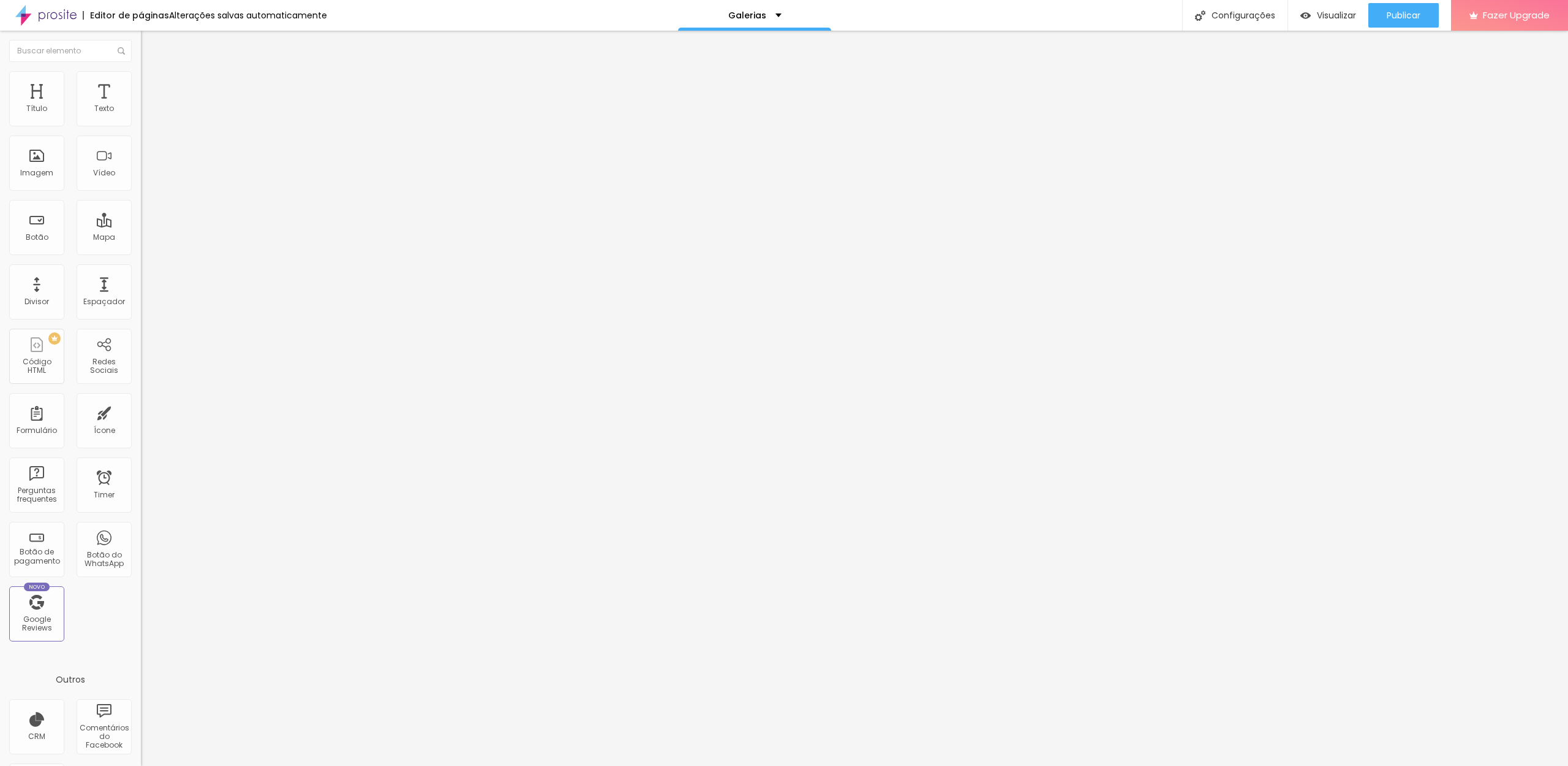
click at [141, 73] on img at bounding box center [145, 76] width 11 height 11
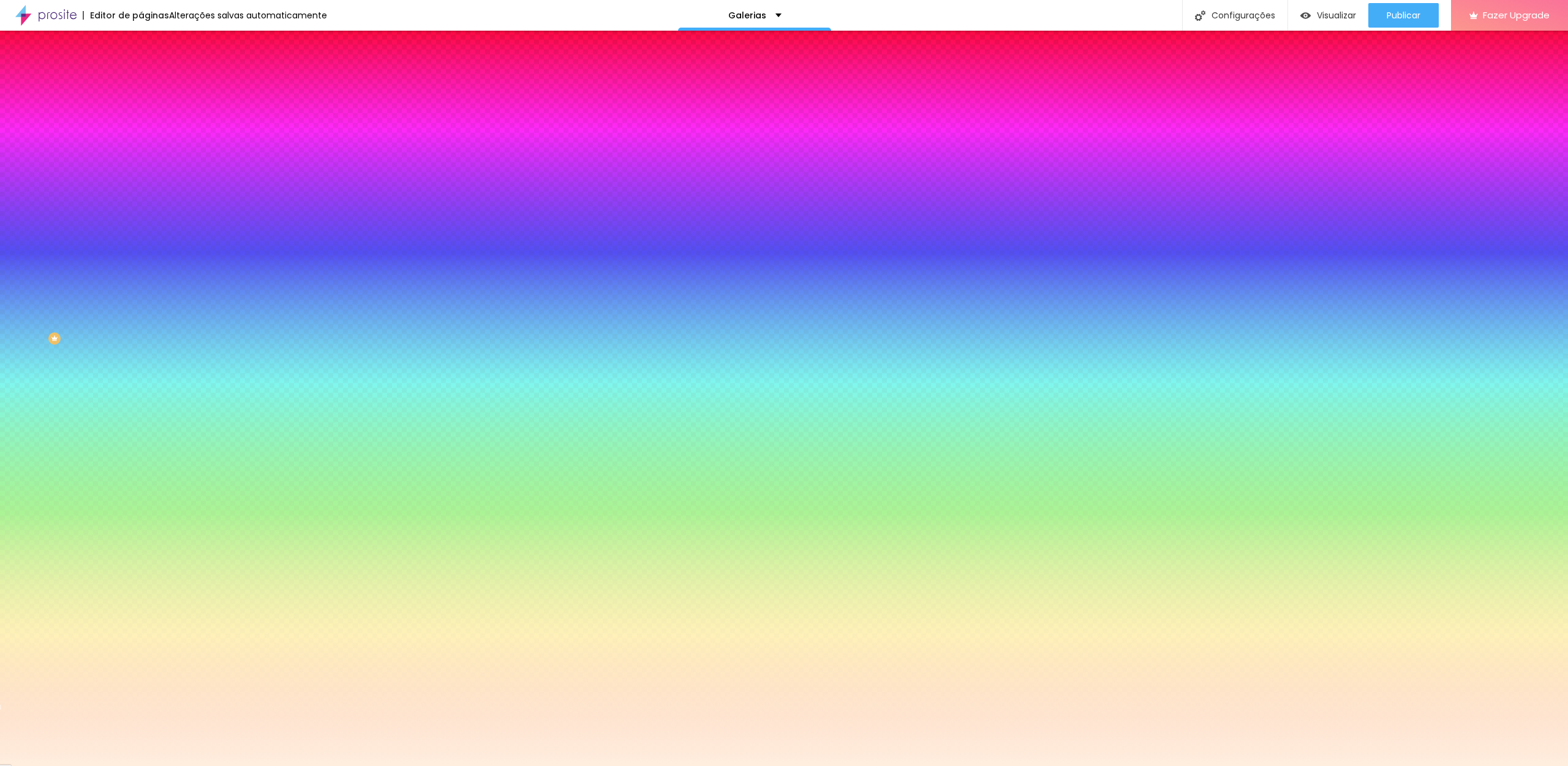
click at [141, 126] on input "#FFEEDE" at bounding box center [214, 123] width 147 height 13
paste input "F9F6"
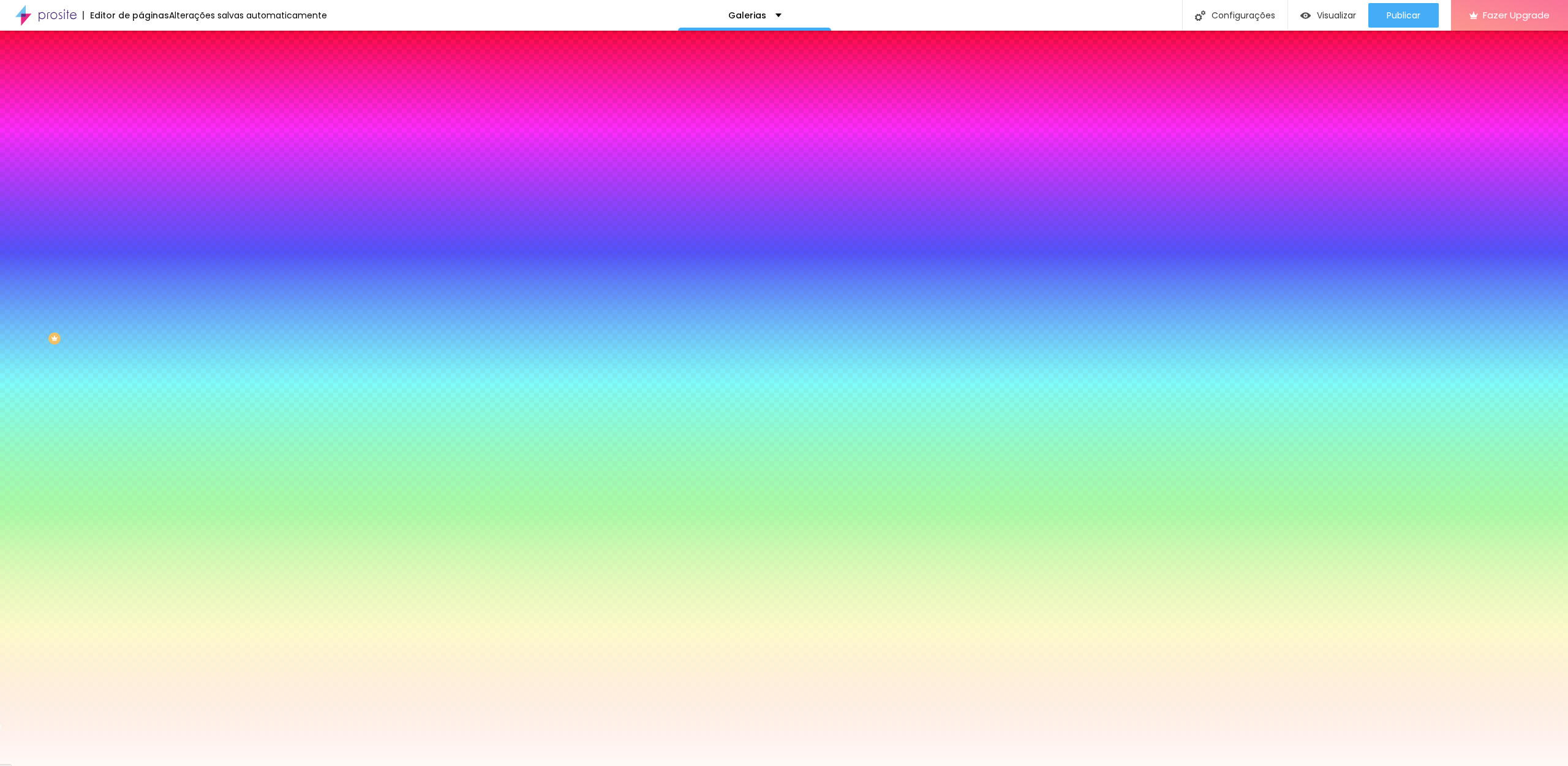
type input "#FFF9F6"
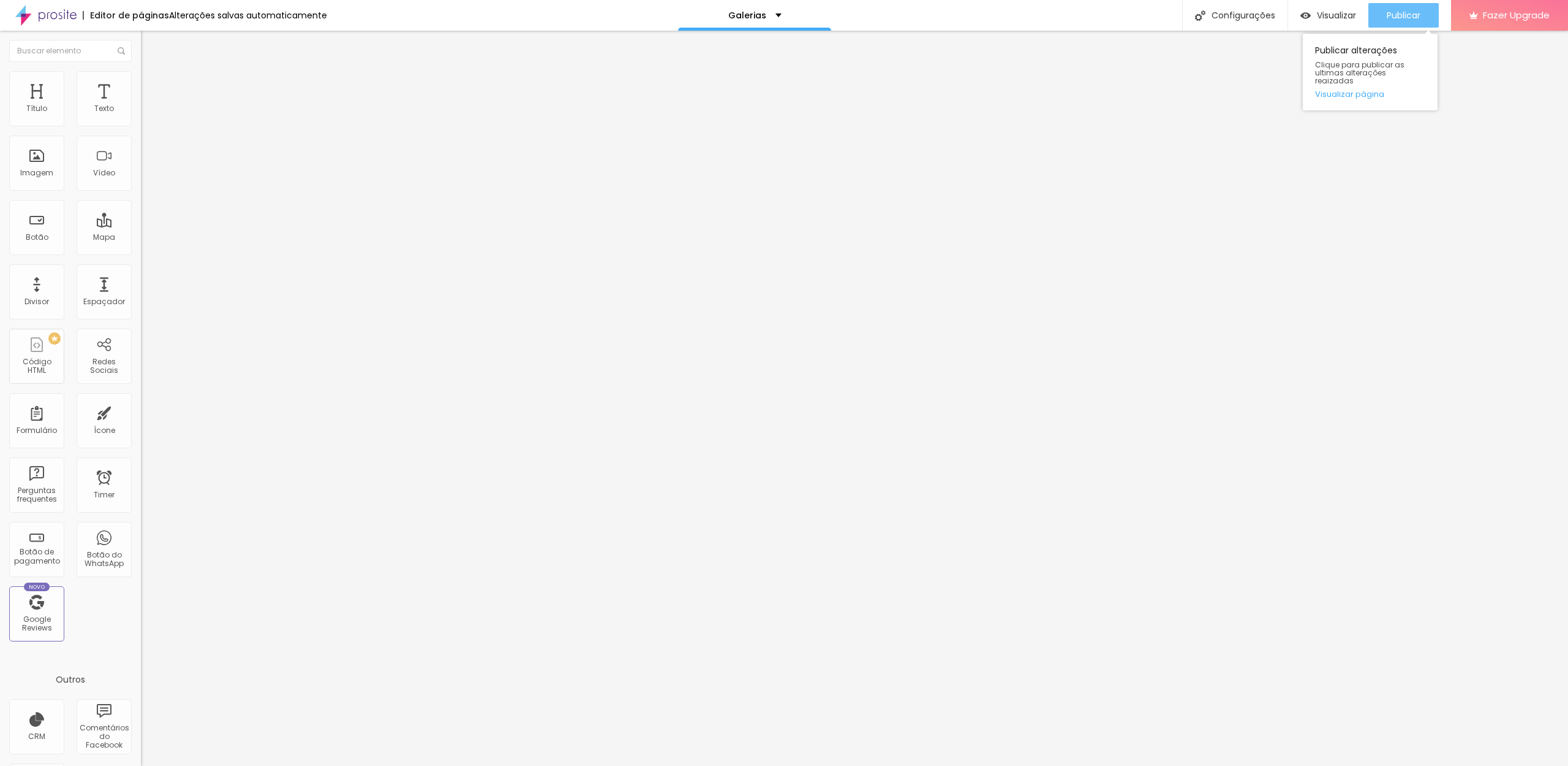
click at [1395, 20] on span "Publicar" at bounding box center [1403, 16] width 34 height 10
